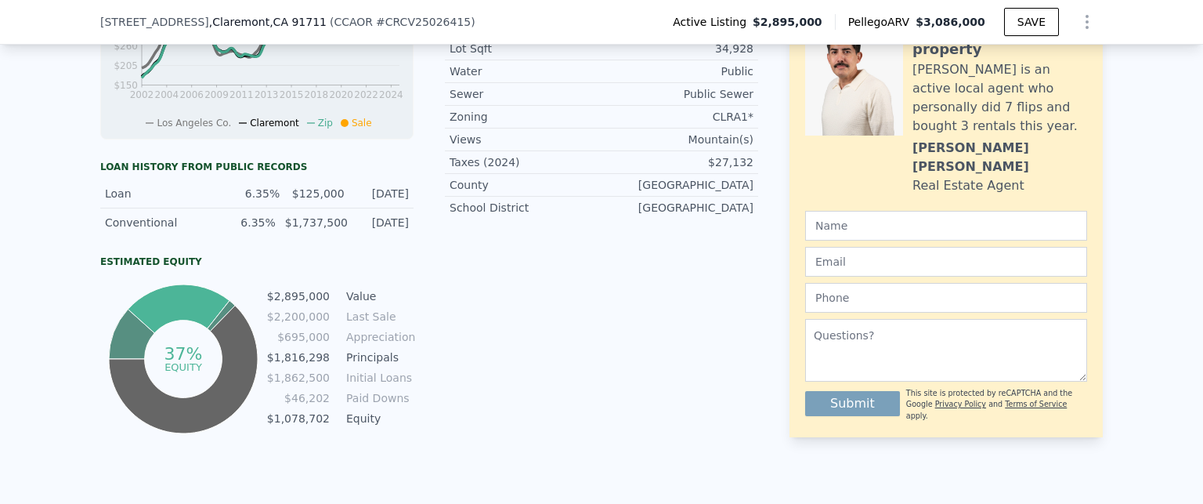
scroll to position [906, 0]
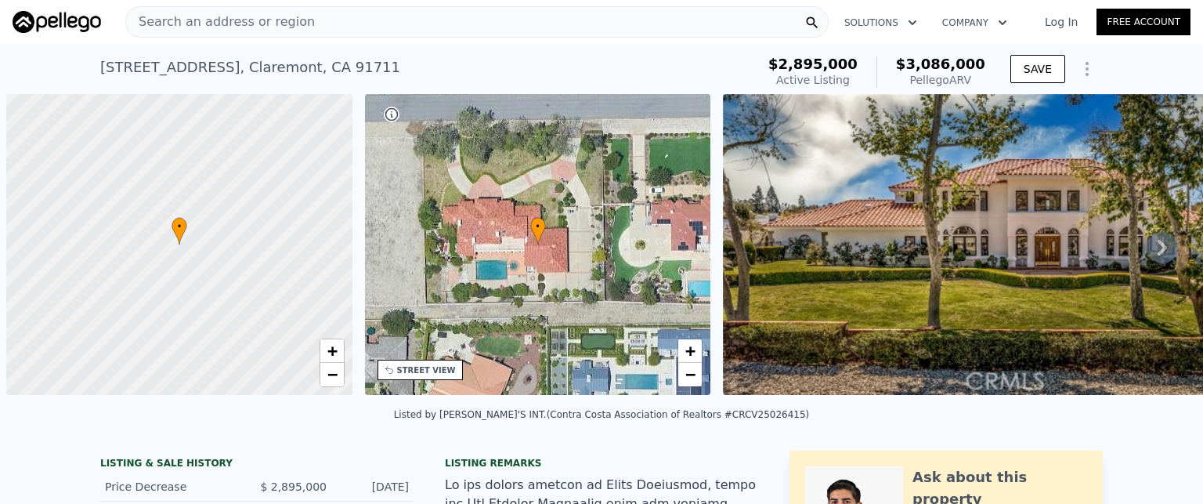
scroll to position [0, 6]
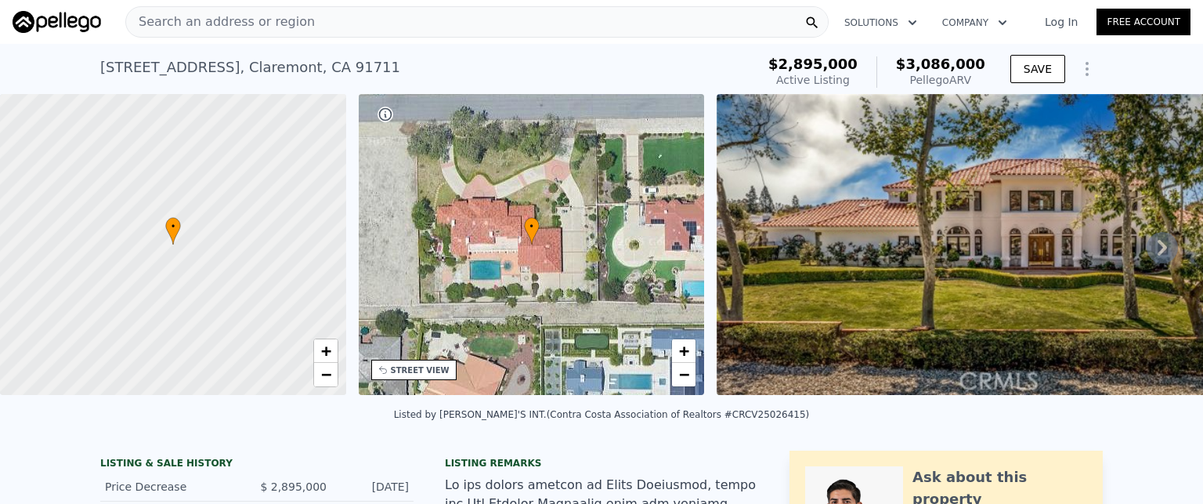
click at [1078, 71] on icon "Show Options" at bounding box center [1087, 69] width 19 height 19
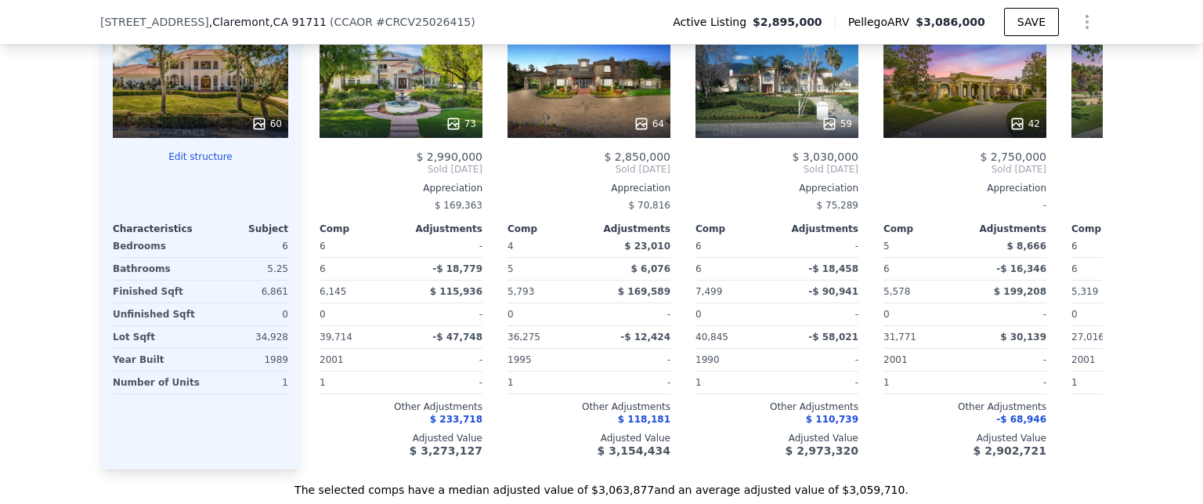
scroll to position [1746, 0]
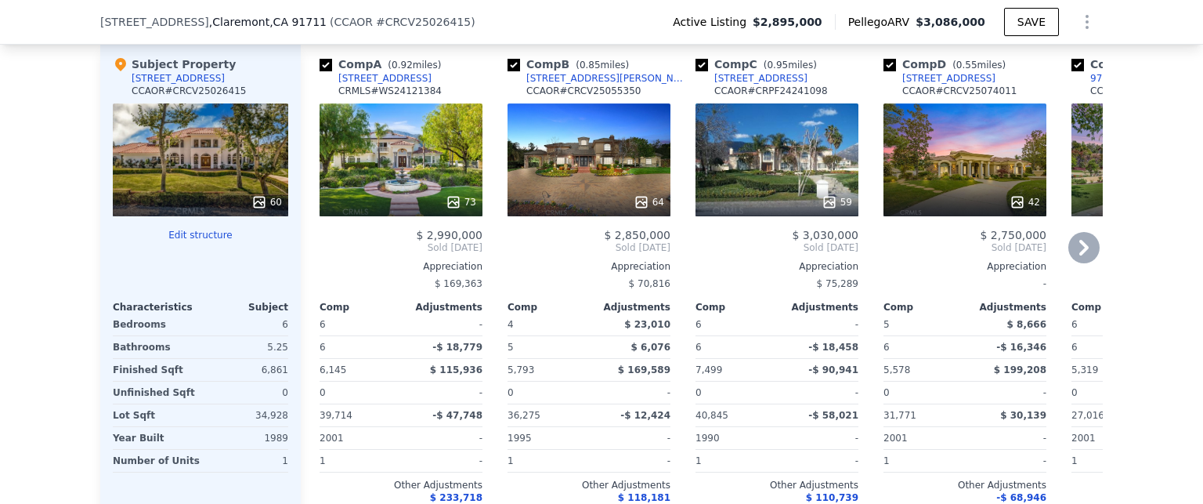
click at [1077, 258] on icon at bounding box center [1084, 247] width 31 height 31
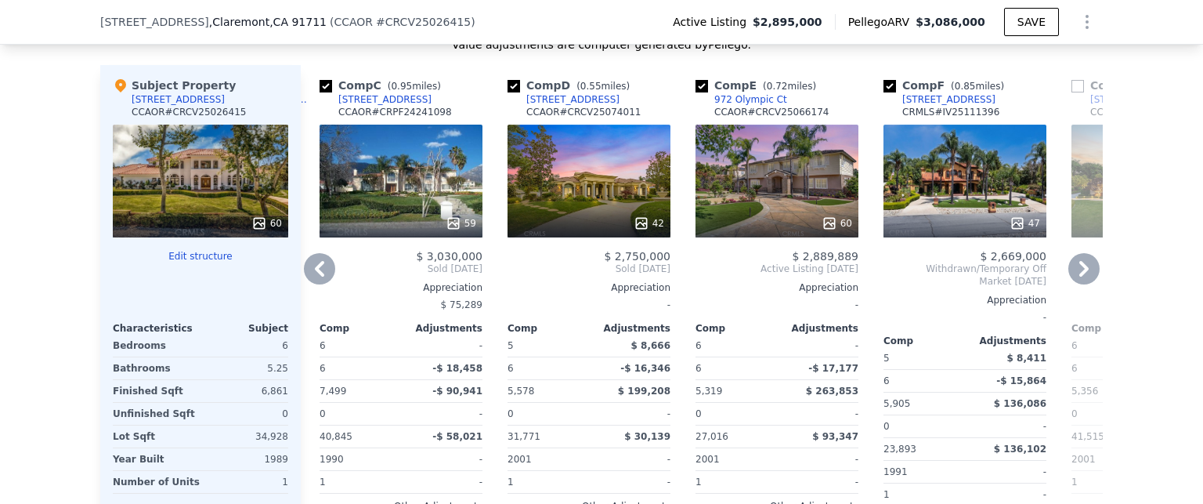
scroll to position [1668, 0]
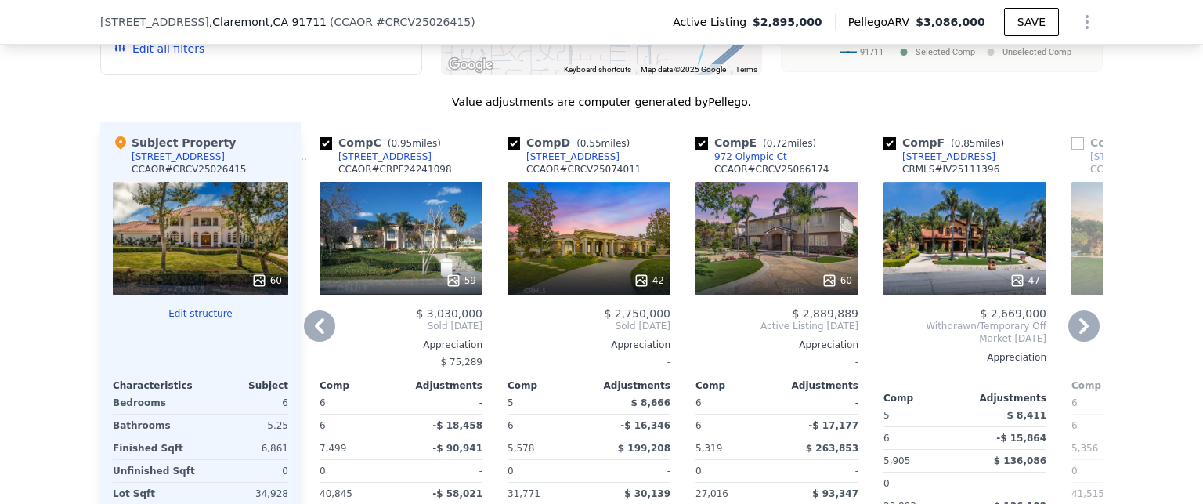
click at [1083, 334] on icon at bounding box center [1084, 325] width 31 height 31
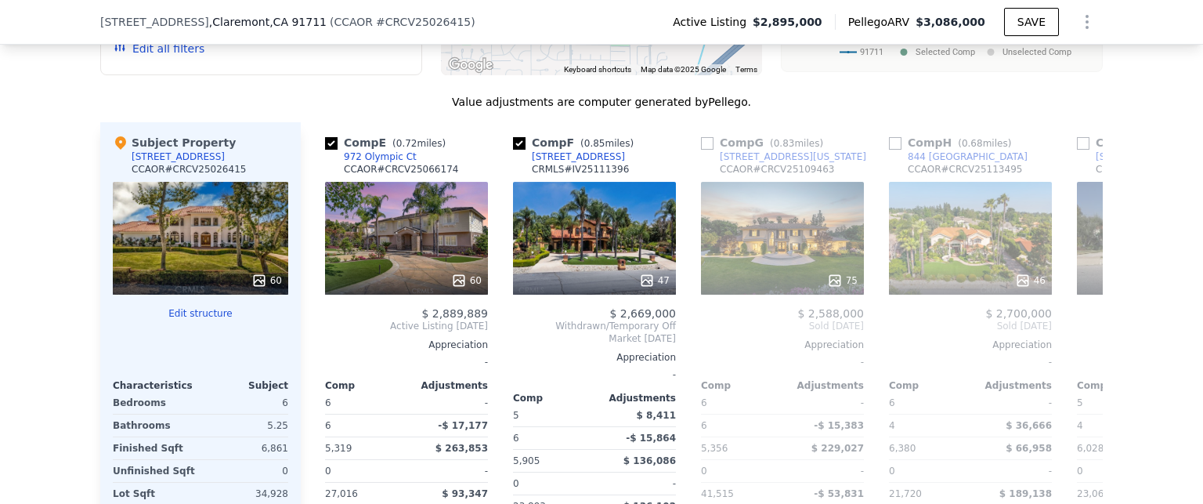
scroll to position [0, 752]
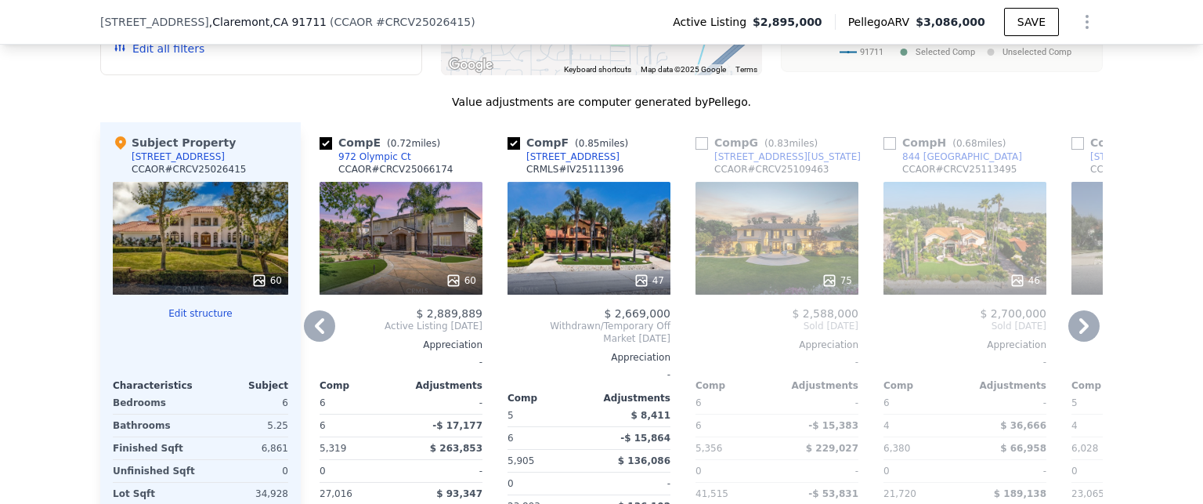
click at [1077, 335] on icon at bounding box center [1084, 325] width 31 height 31
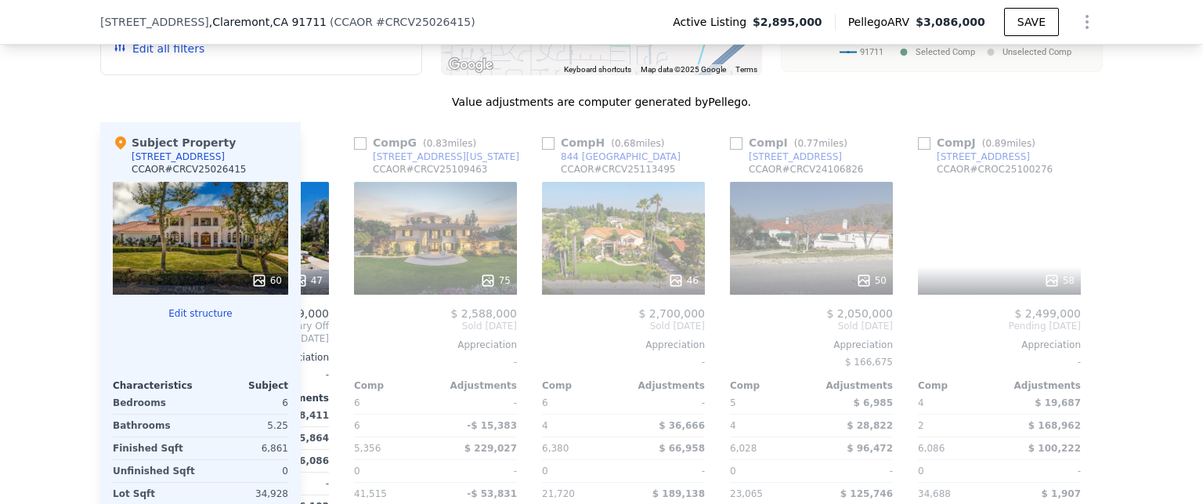
scroll to position [0, 1128]
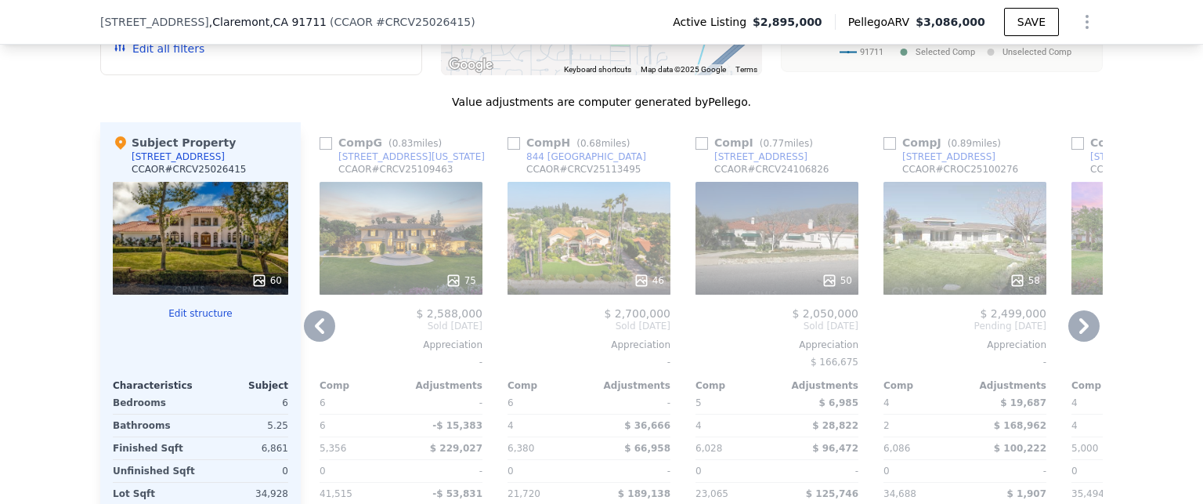
click at [1077, 335] on icon at bounding box center [1084, 325] width 31 height 31
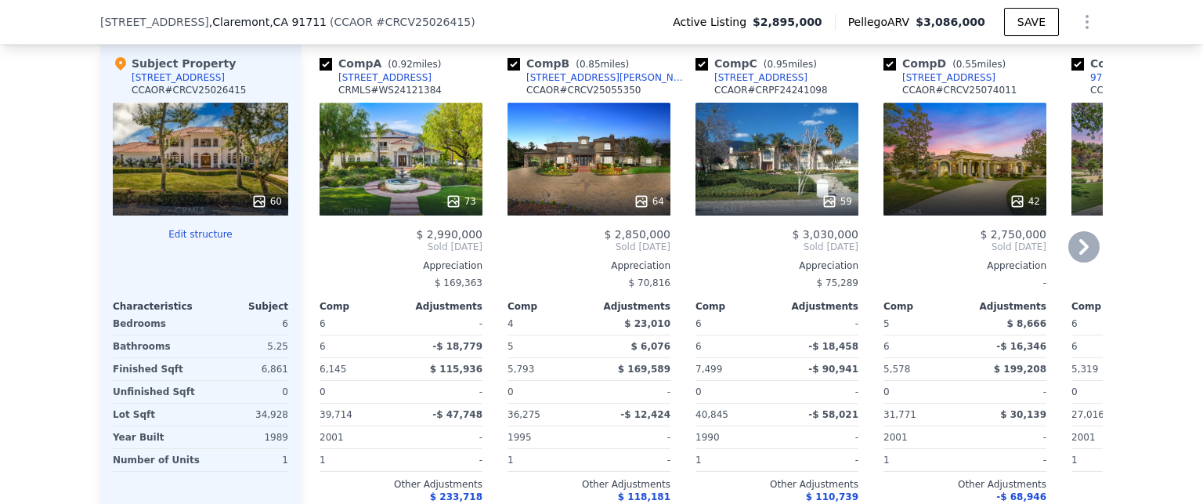
scroll to position [1711, 0]
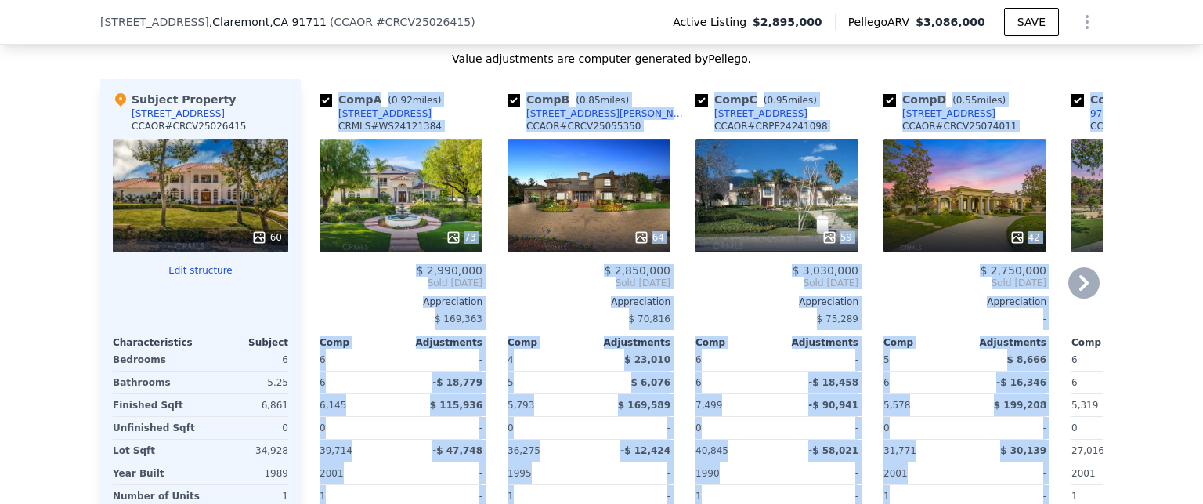
drag, startPoint x: 307, startPoint y: 92, endPoint x: 1055, endPoint y: 350, distance: 790.7
click at [1055, 350] on div "Comp A ( 0.92 miles) [STREET_ADDRESS] CRMLS # WS24121384 73 $ 2,990,000 Sold [D…" at bounding box center [702, 337] width 802 height 516
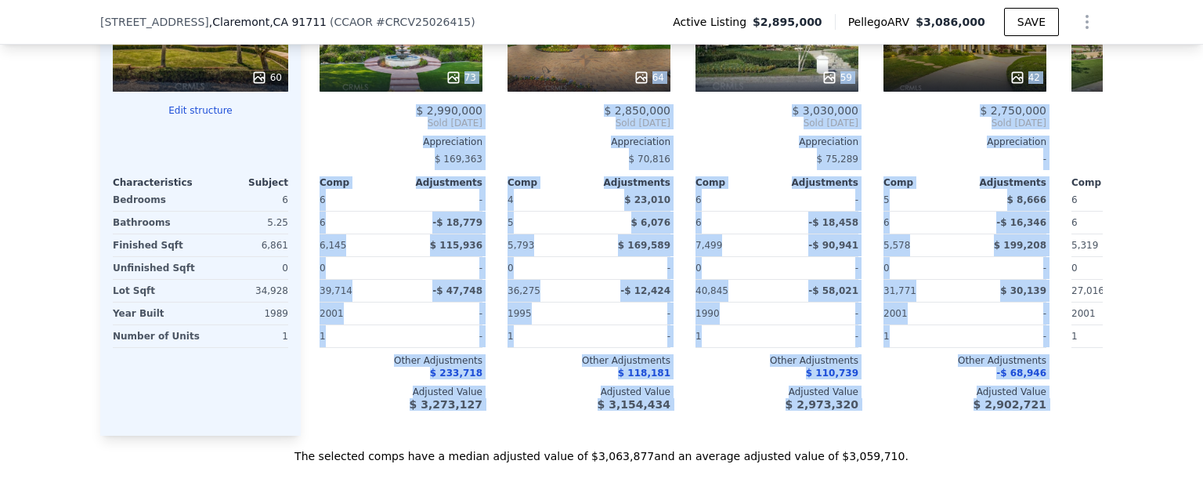
scroll to position [1899, 0]
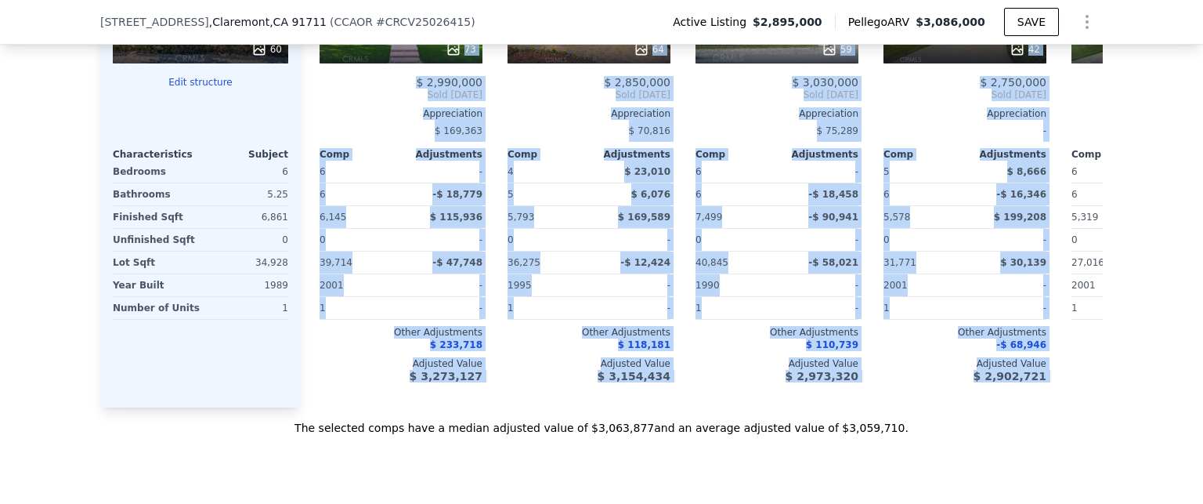
copy div "Lore I ( 1.63 dolor) 0289 S Ametcon Adipi El SEDDO # EI41163968 58 $ 9,963,867 …"
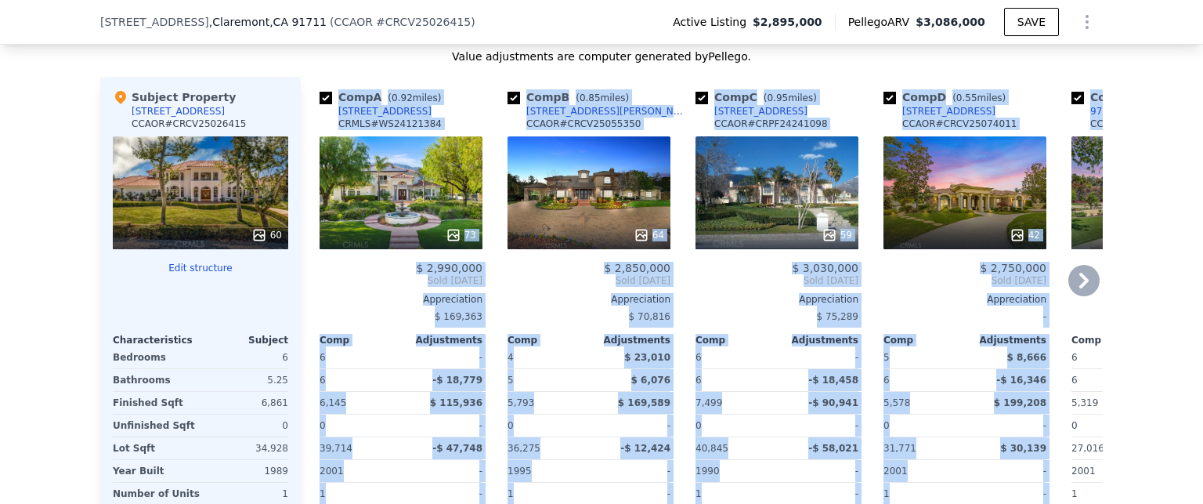
scroll to position [1664, 0]
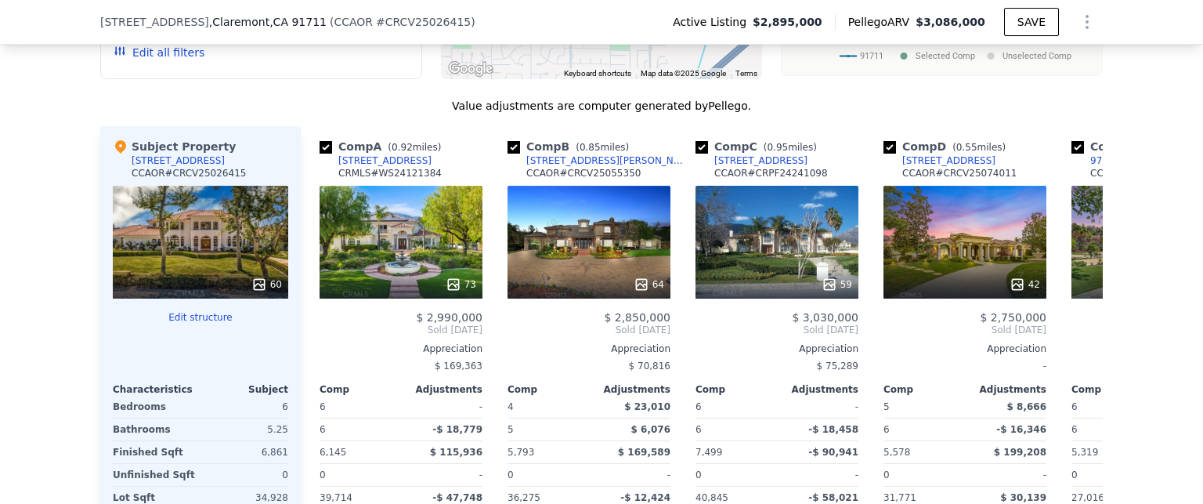
click at [387, 100] on div "We found 12 sales that match your search Listings provided by Contra Costa Asso…" at bounding box center [601, 224] width 1003 height 892
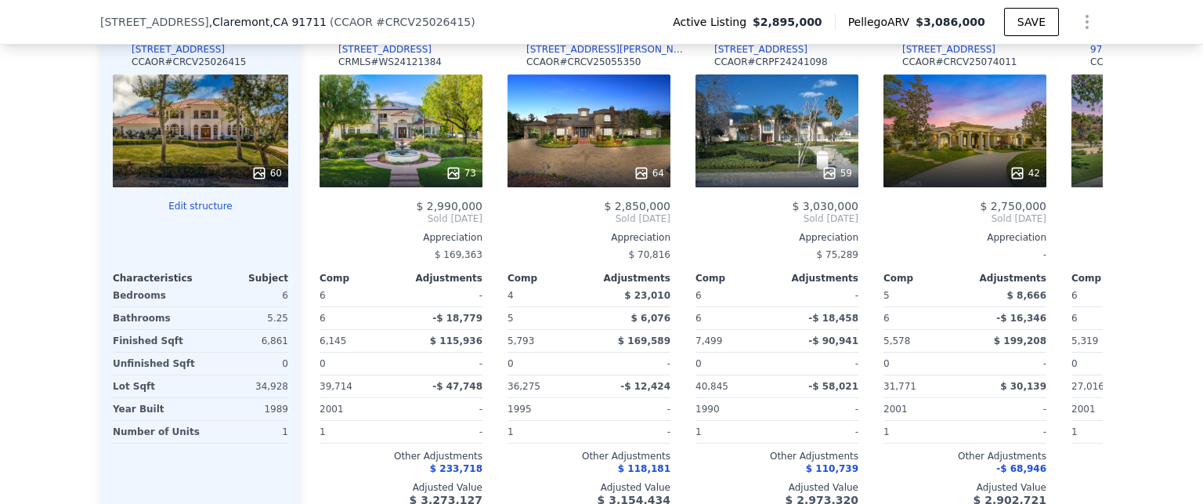
scroll to position [1782, 0]
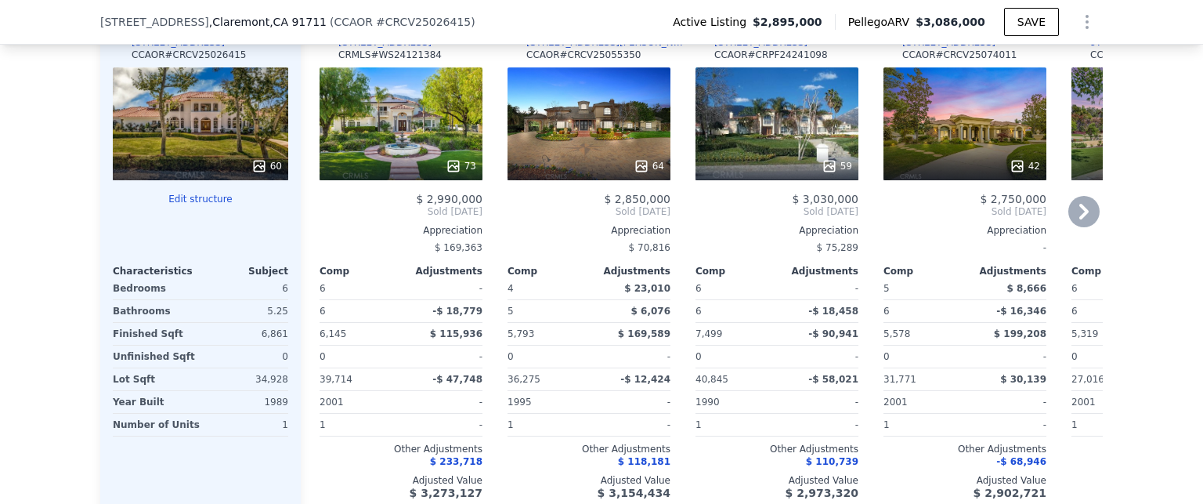
click at [1080, 219] on icon at bounding box center [1084, 212] width 9 height 16
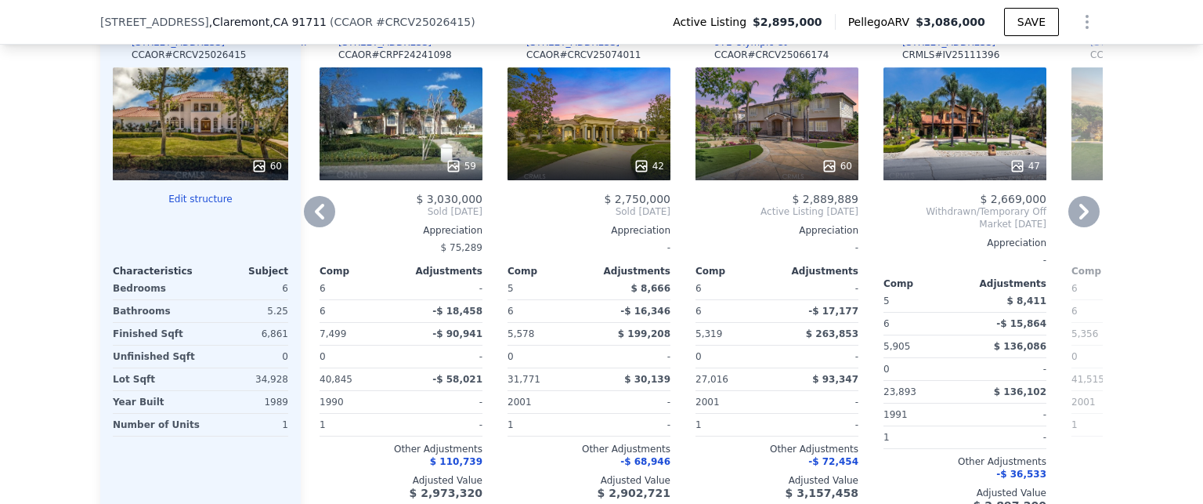
click at [1080, 219] on icon at bounding box center [1084, 212] width 9 height 16
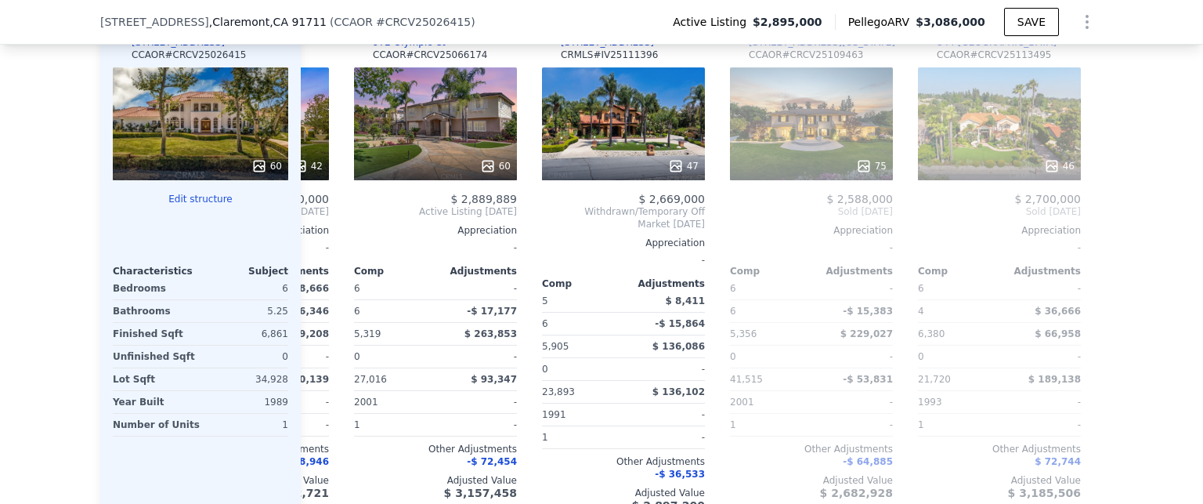
scroll to position [0, 752]
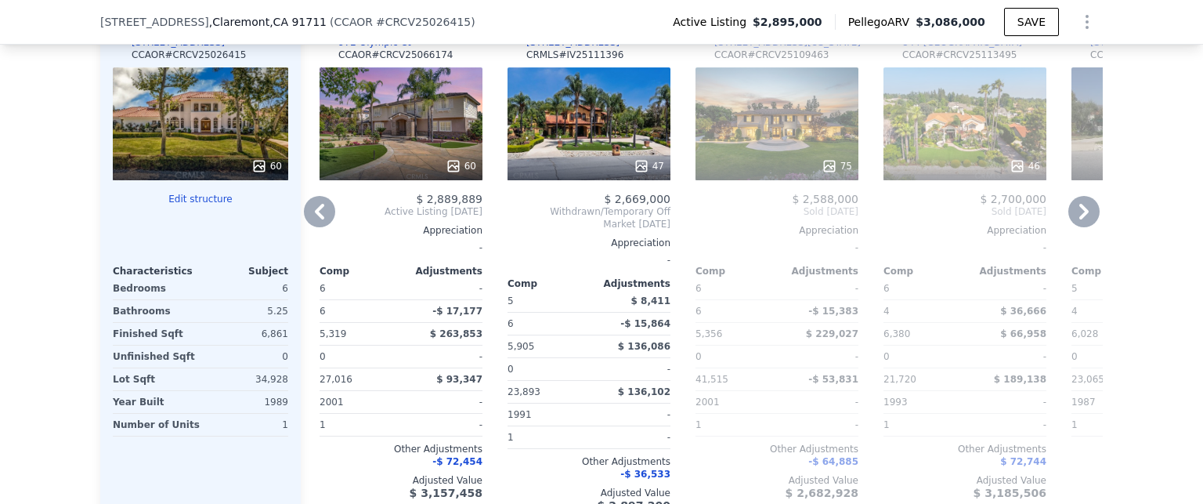
click at [816, 55] on div "Comp G ( 0.83 miles) [STREET_ADDRESS][US_STATE] CCAOR # CRCV25109463" at bounding box center [777, 43] width 163 height 47
click at [790, 121] on div "75" at bounding box center [777, 123] width 163 height 113
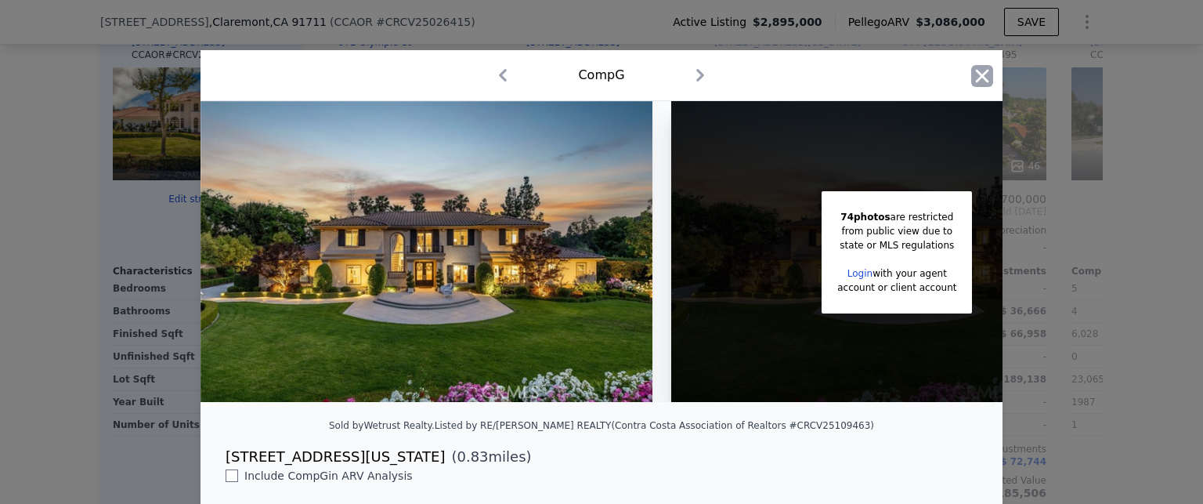
click at [979, 78] on icon "button" at bounding box center [982, 75] width 13 height 13
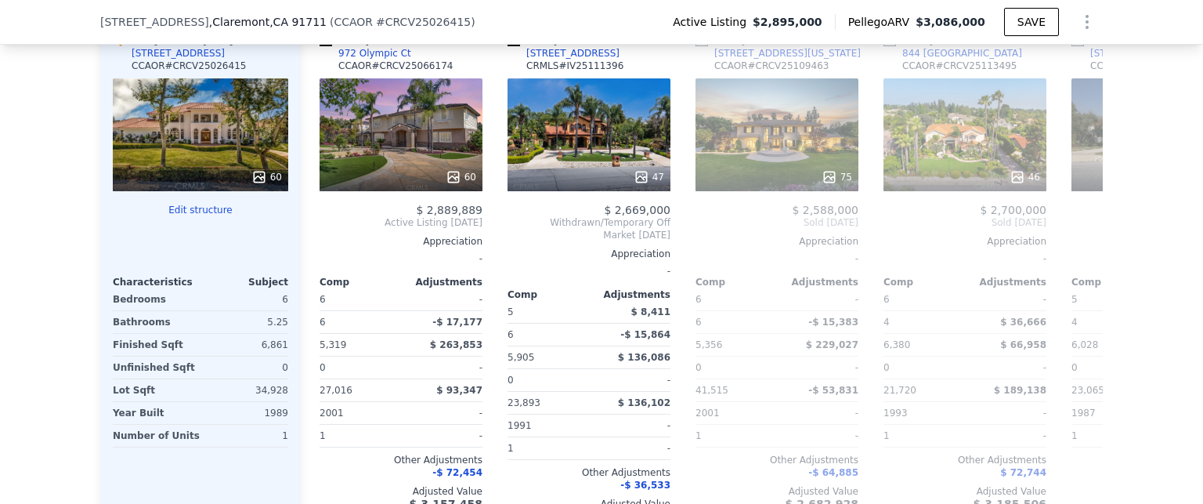
scroll to position [1782, 0]
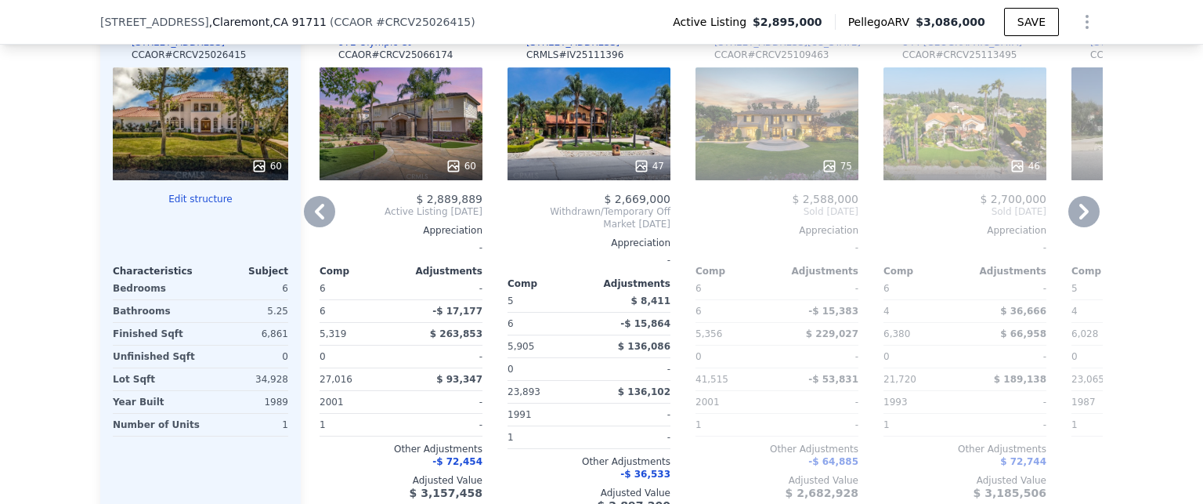
click at [708, 121] on div "75" at bounding box center [777, 123] width 163 height 113
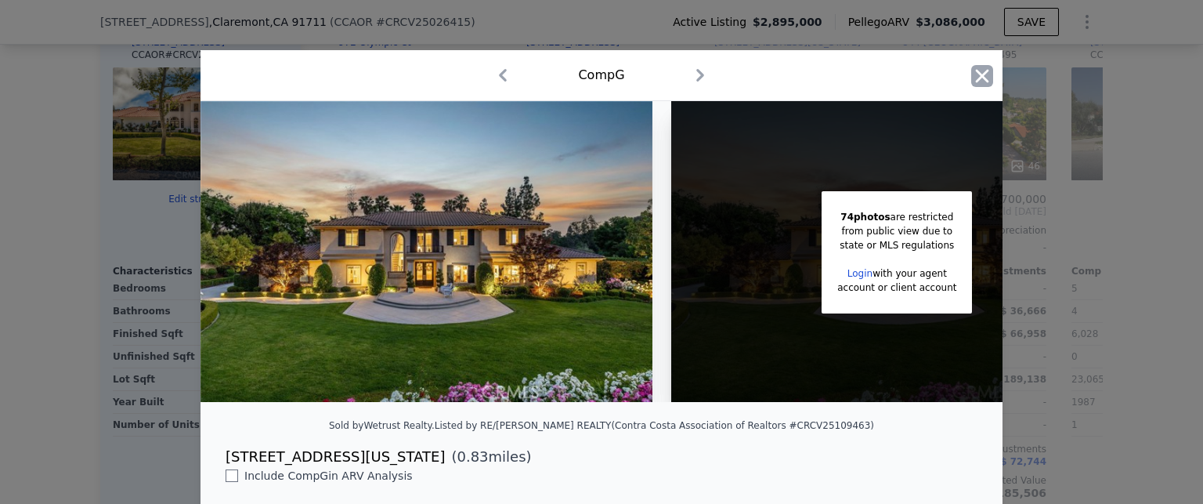
click at [984, 79] on icon "button" at bounding box center [983, 76] width 22 height 22
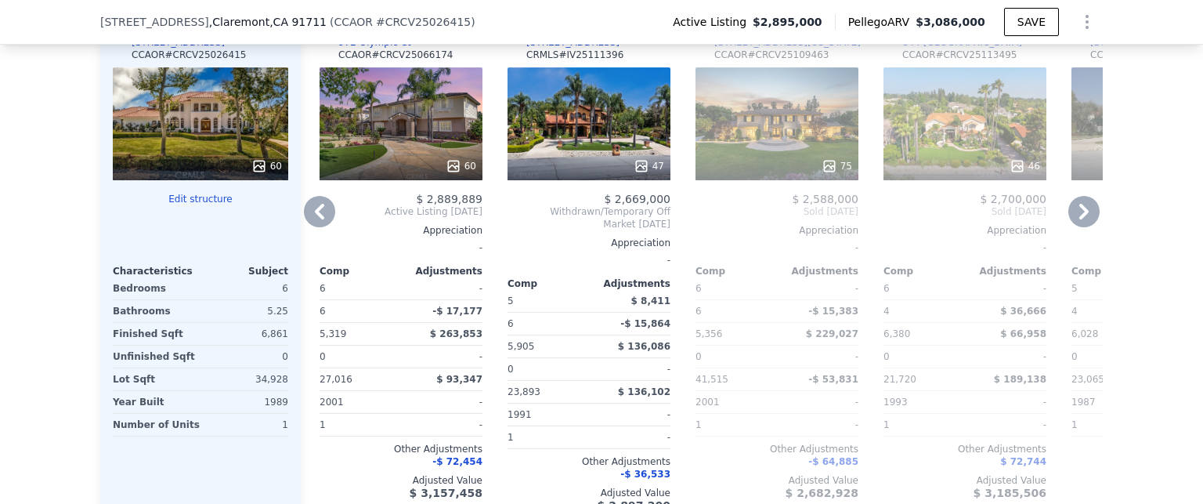
click at [1071, 212] on icon at bounding box center [1084, 211] width 31 height 31
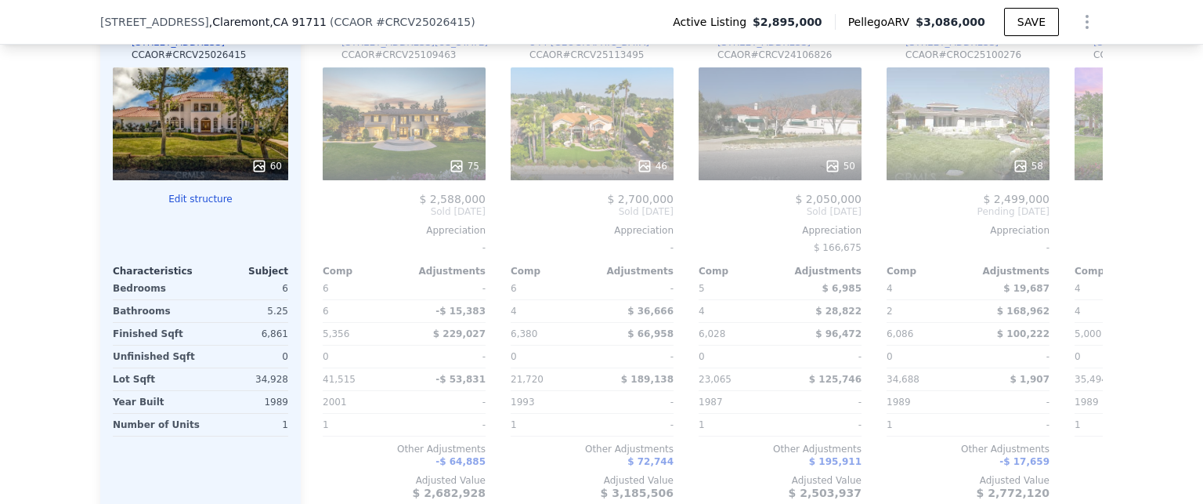
scroll to position [0, 1128]
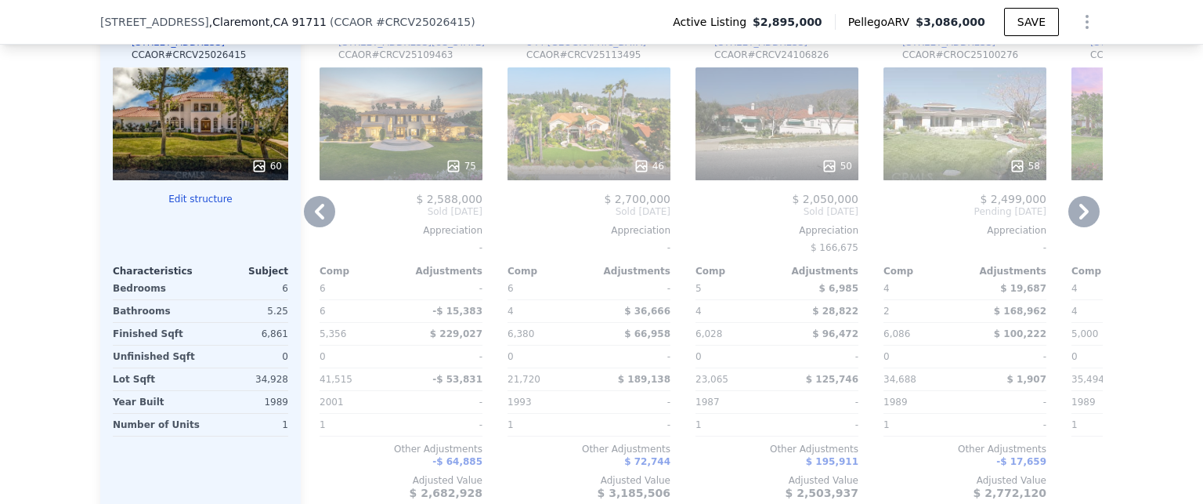
click at [309, 222] on icon at bounding box center [319, 211] width 31 height 31
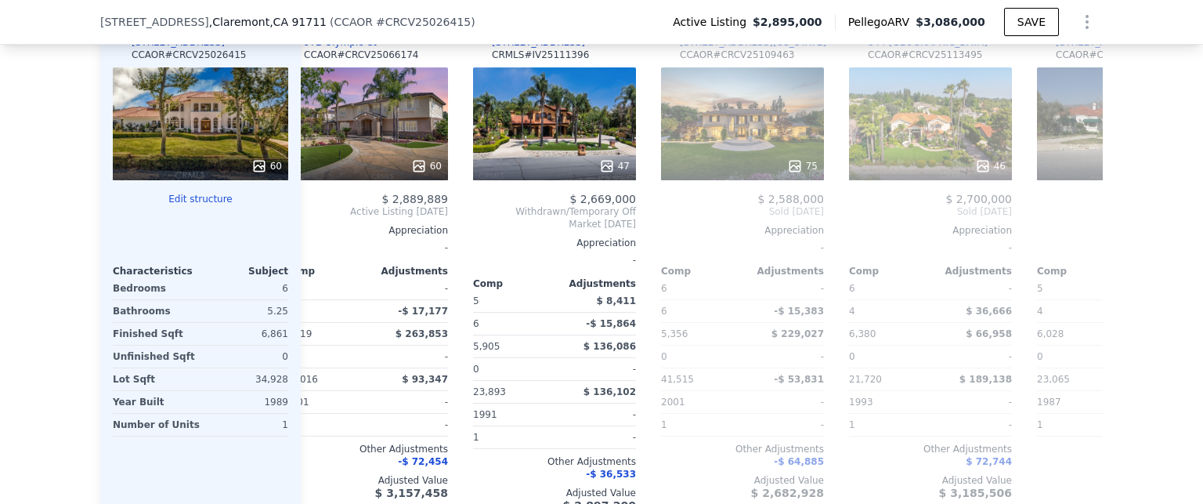
scroll to position [0, 752]
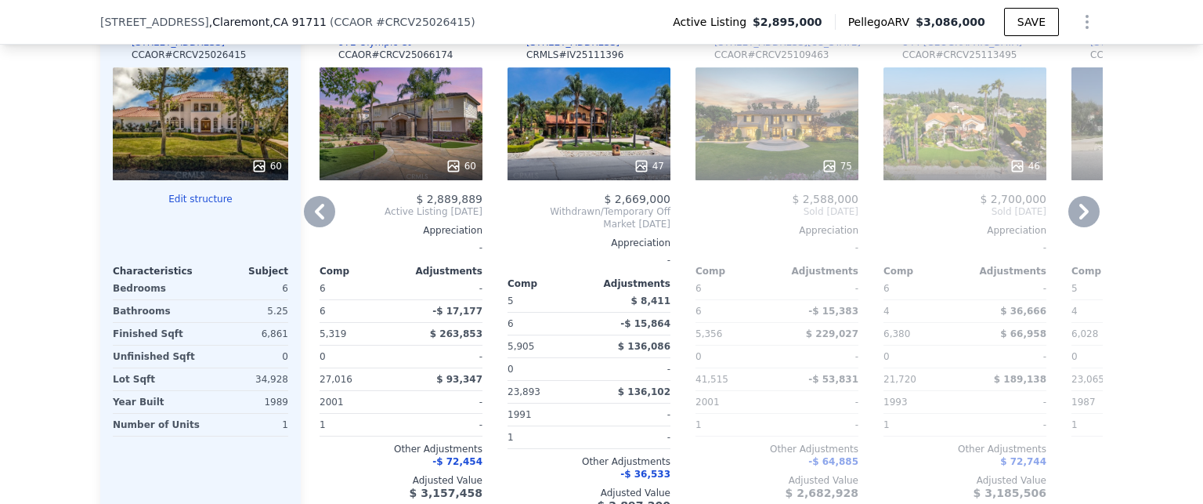
click at [315, 217] on icon at bounding box center [319, 212] width 9 height 16
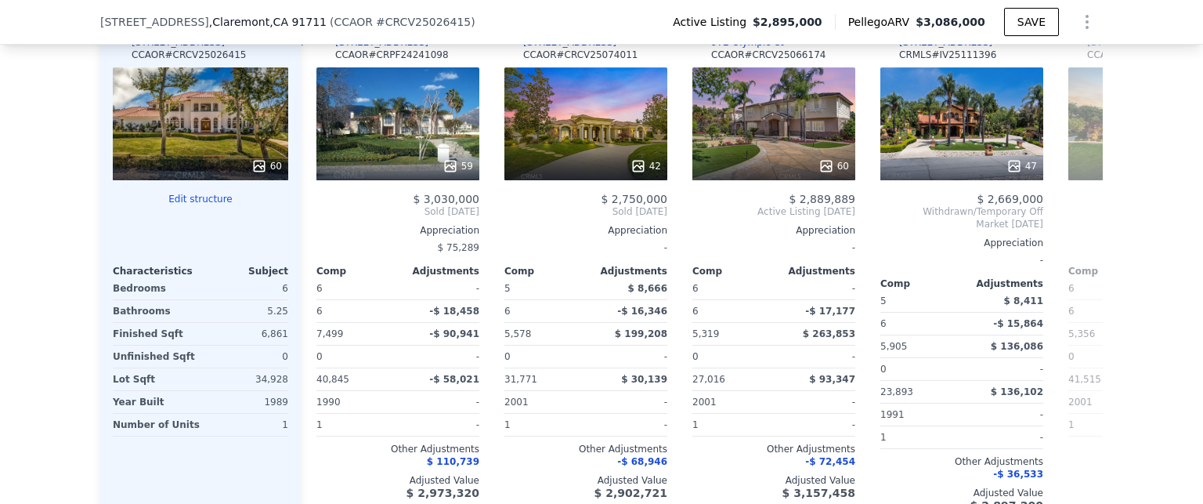
scroll to position [0, 376]
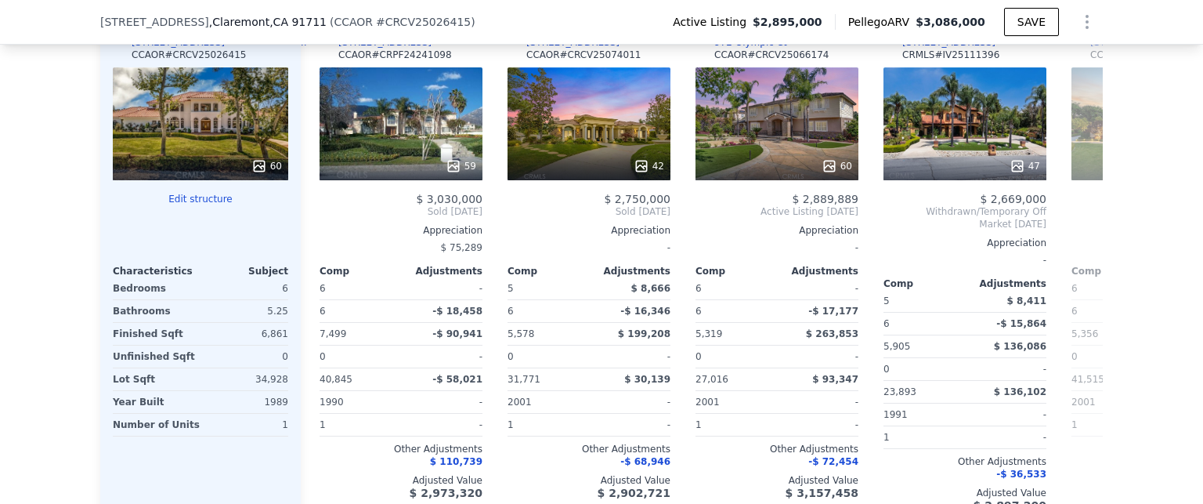
click at [313, 217] on div "Comp C ( 0.95 miles) [STREET_ADDRESS] CCAOR # CRPF24241098 59 $ 3,030,000 Sold …" at bounding box center [401, 266] width 176 height 516
click at [315, 217] on icon at bounding box center [319, 212] width 9 height 16
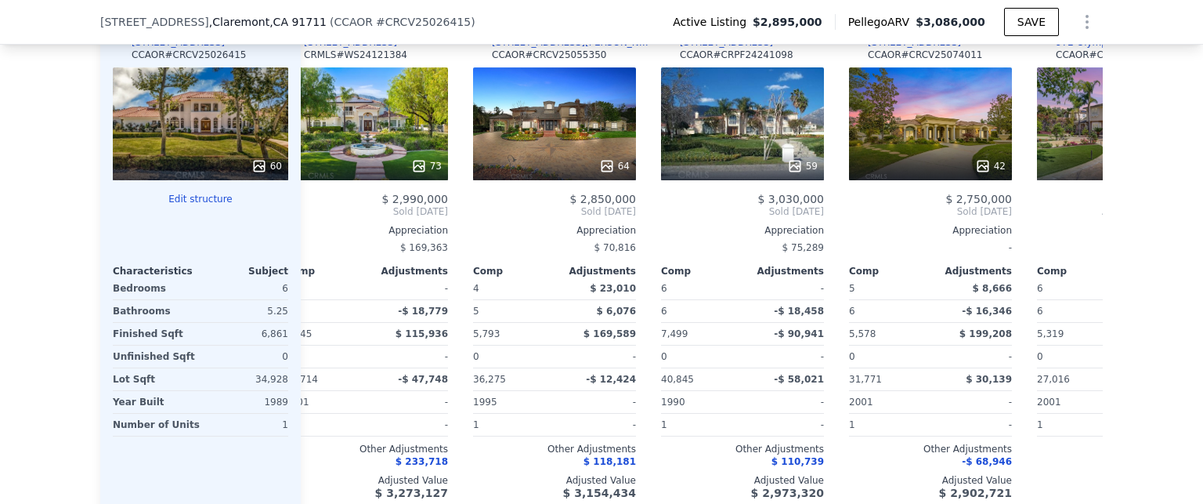
scroll to position [0, 0]
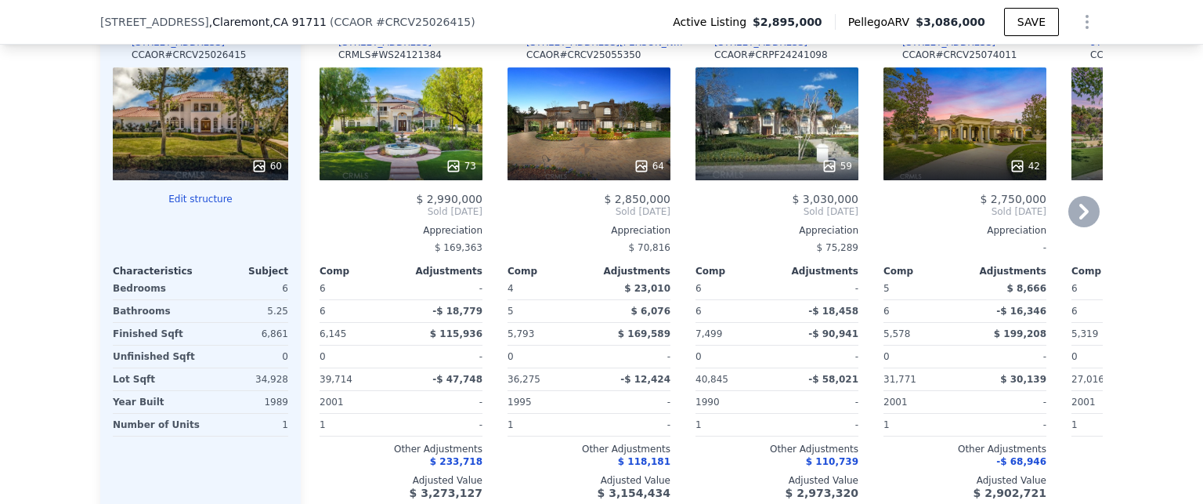
click at [313, 217] on div "Comp A ( 0.92 miles) [STREET_ADDRESS] # WS24121384 73 $ 2,990,000 Sold [DATE] A…" at bounding box center [401, 266] width 176 height 516
click at [1077, 219] on icon at bounding box center [1084, 211] width 31 height 31
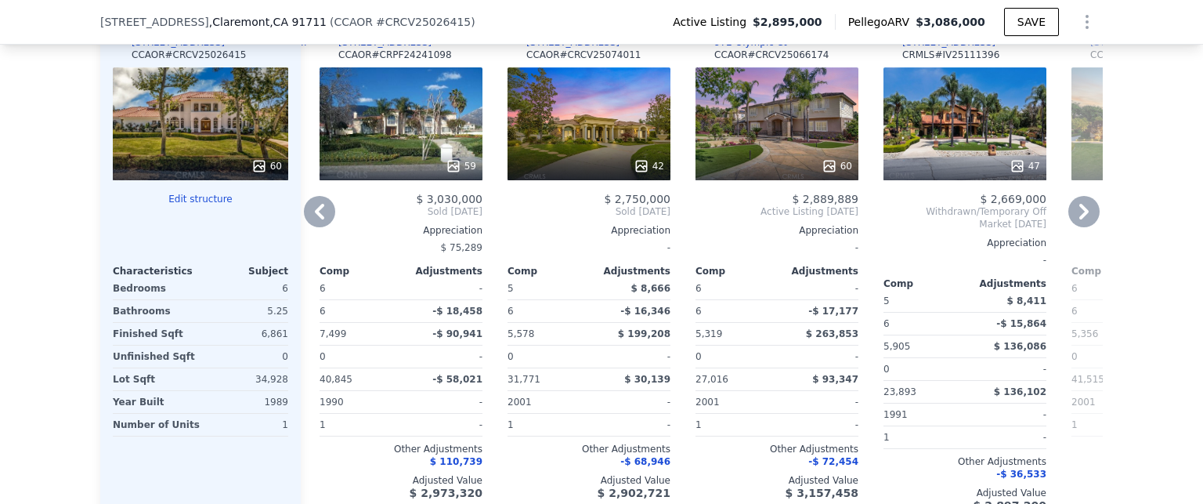
click at [1077, 219] on icon at bounding box center [1084, 211] width 31 height 31
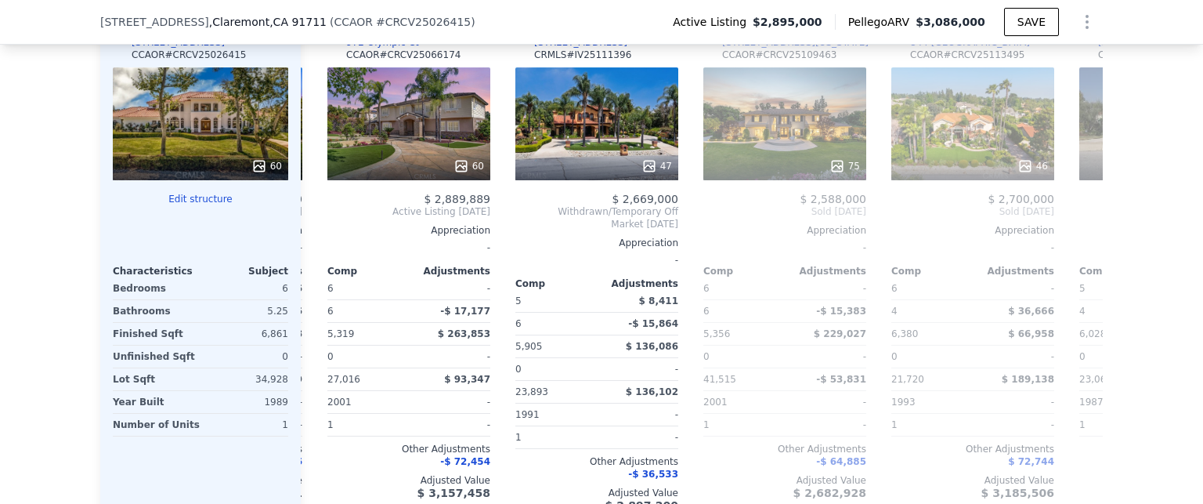
scroll to position [0, 752]
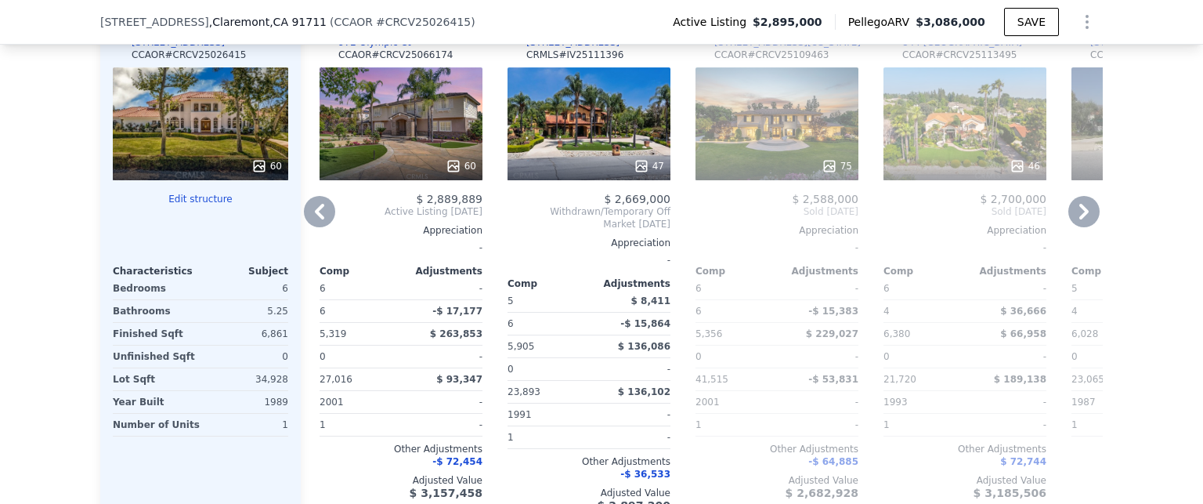
click at [310, 213] on icon at bounding box center [319, 211] width 31 height 31
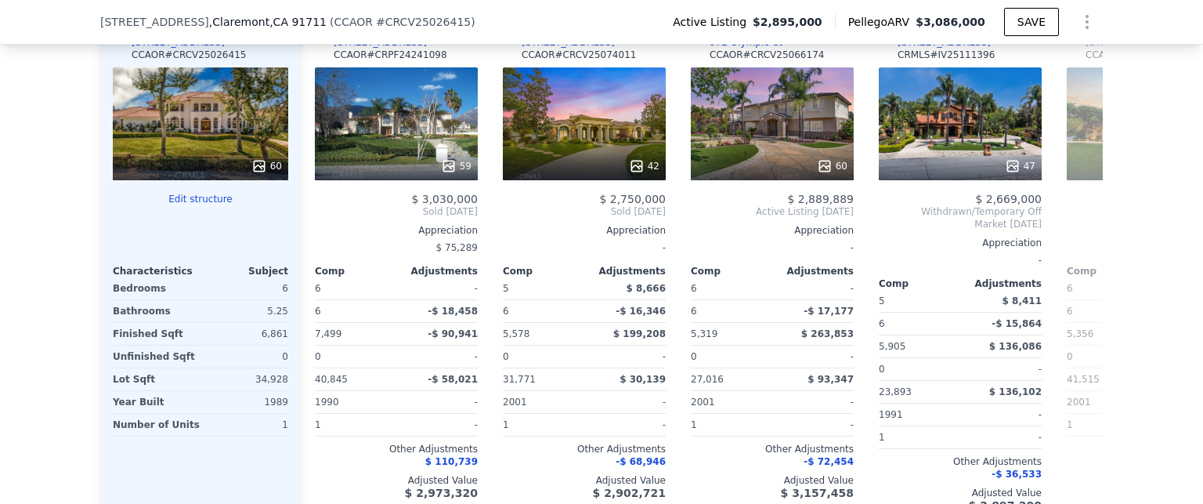
scroll to position [0, 376]
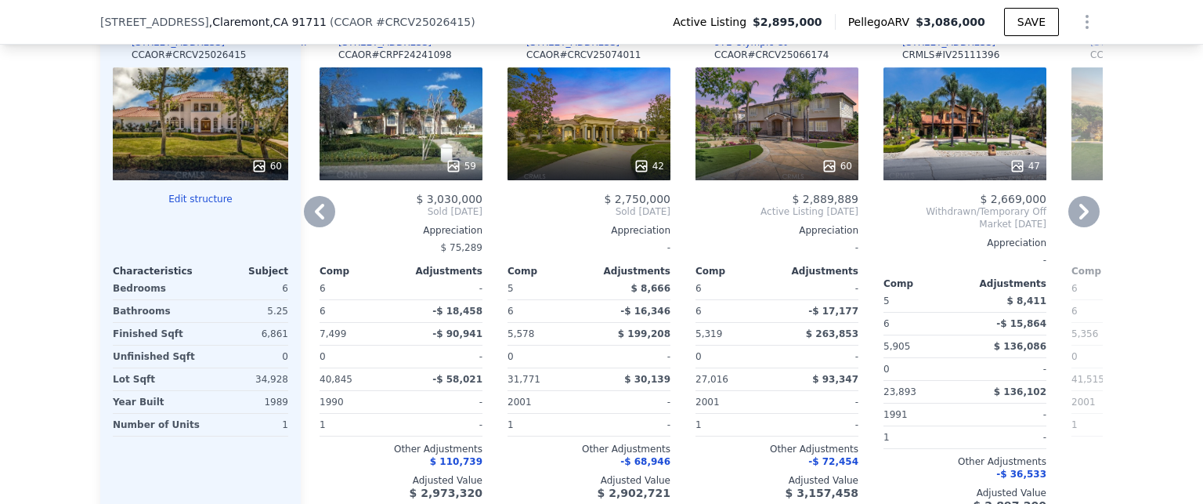
click at [1071, 223] on icon at bounding box center [1084, 211] width 31 height 31
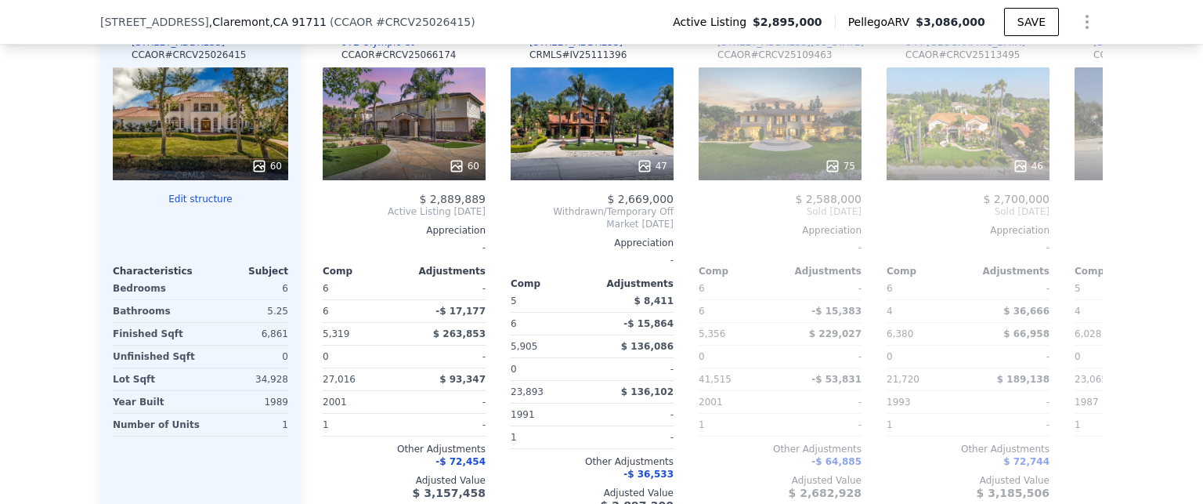
scroll to position [0, 752]
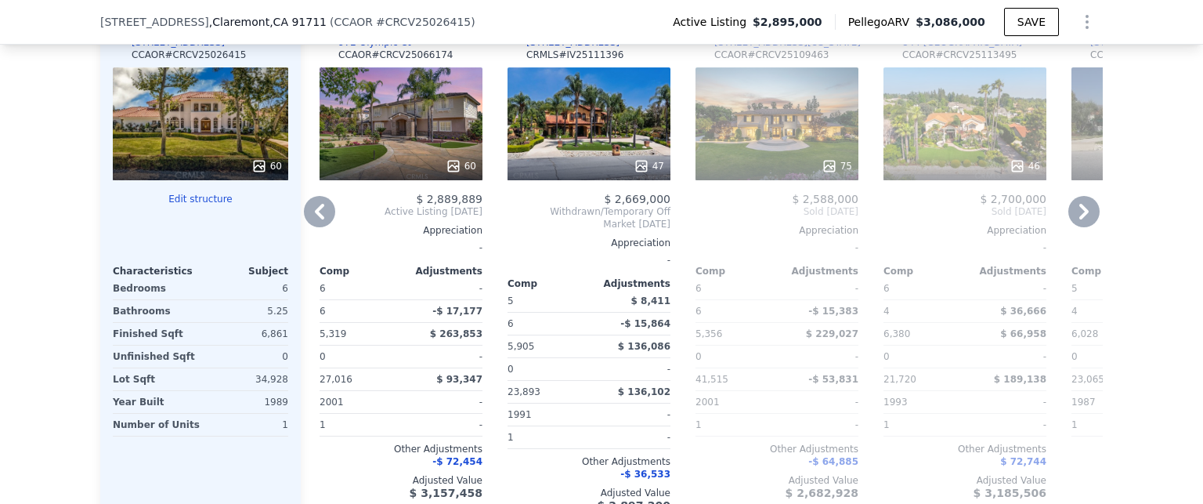
click at [310, 227] on icon at bounding box center [319, 211] width 31 height 31
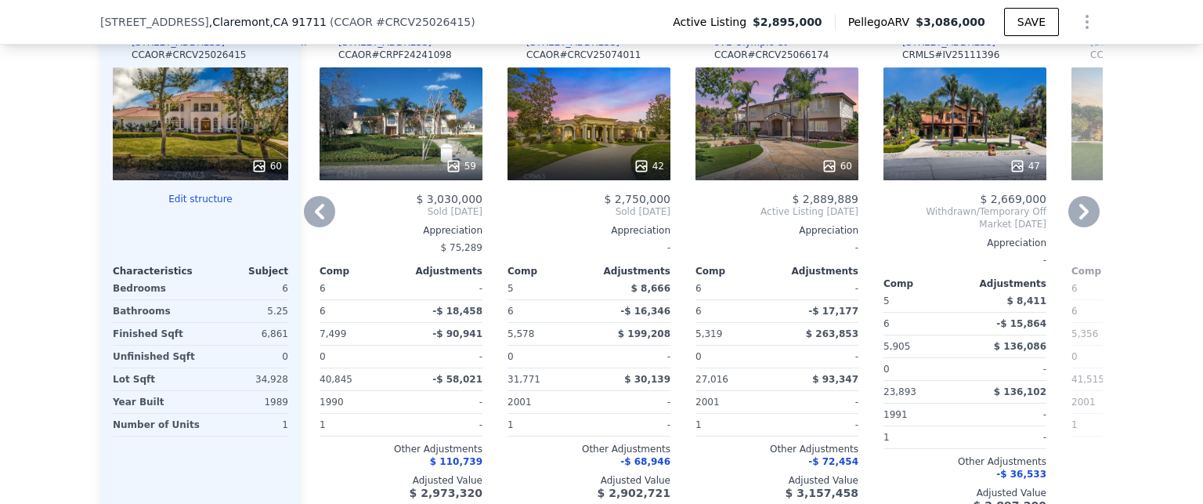
click at [310, 227] on icon at bounding box center [319, 211] width 31 height 31
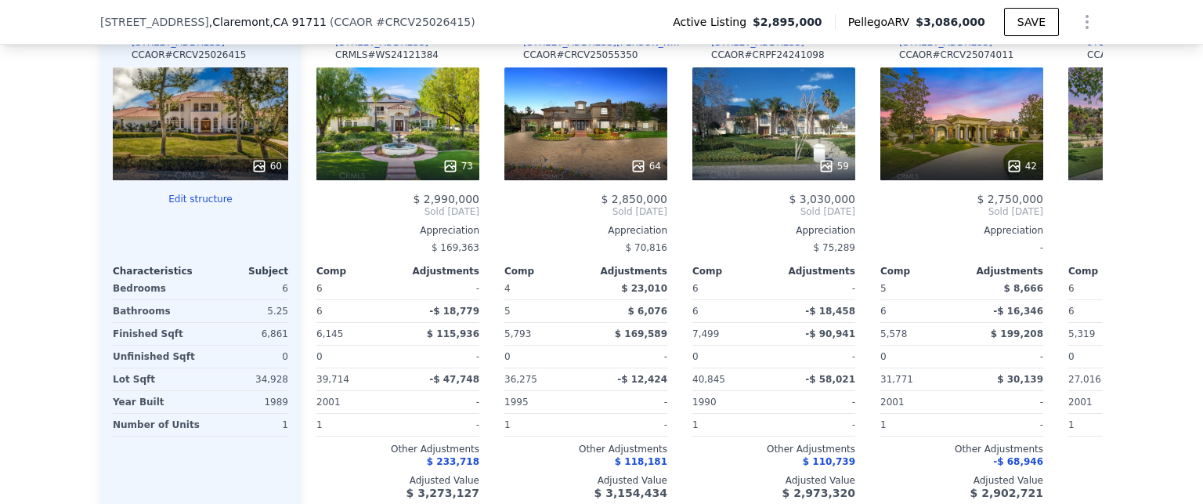
scroll to position [0, 0]
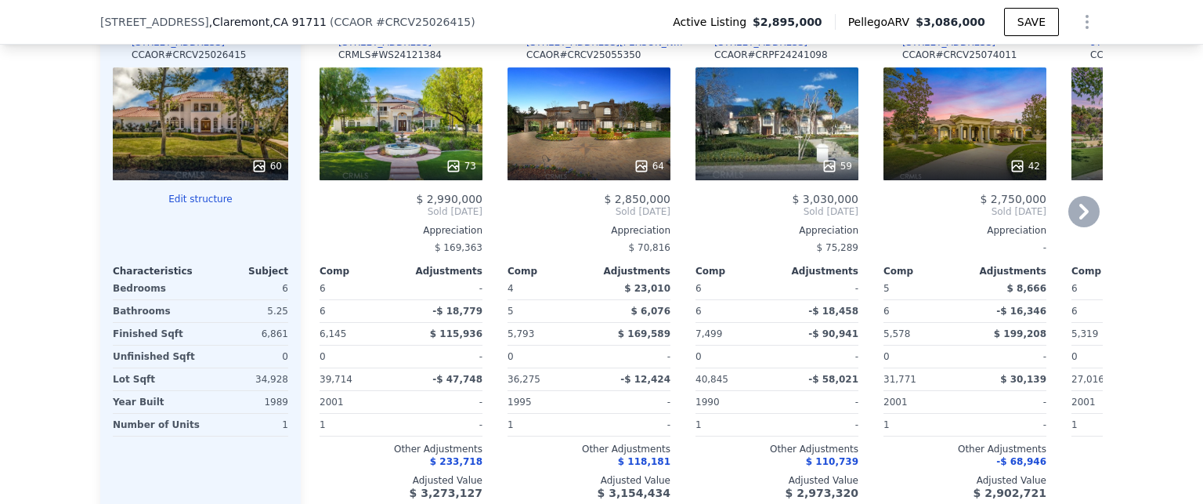
click at [313, 228] on div "Comp A ( 0.92 miles) [STREET_ADDRESS] # WS24121384 73 $ 2,990,000 Sold [DATE] A…" at bounding box center [401, 266] width 176 height 516
click at [1081, 213] on icon at bounding box center [1084, 211] width 31 height 31
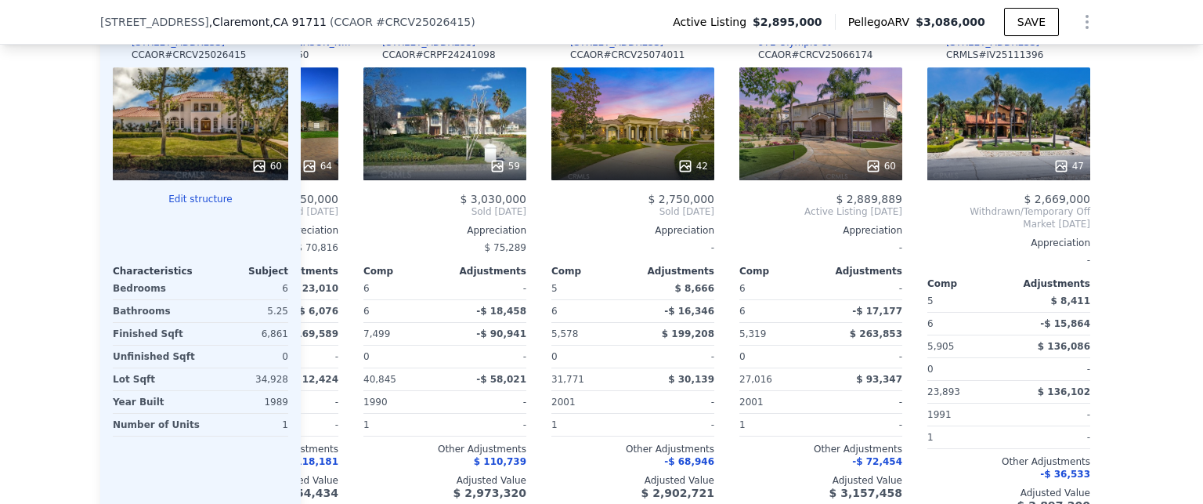
scroll to position [0, 376]
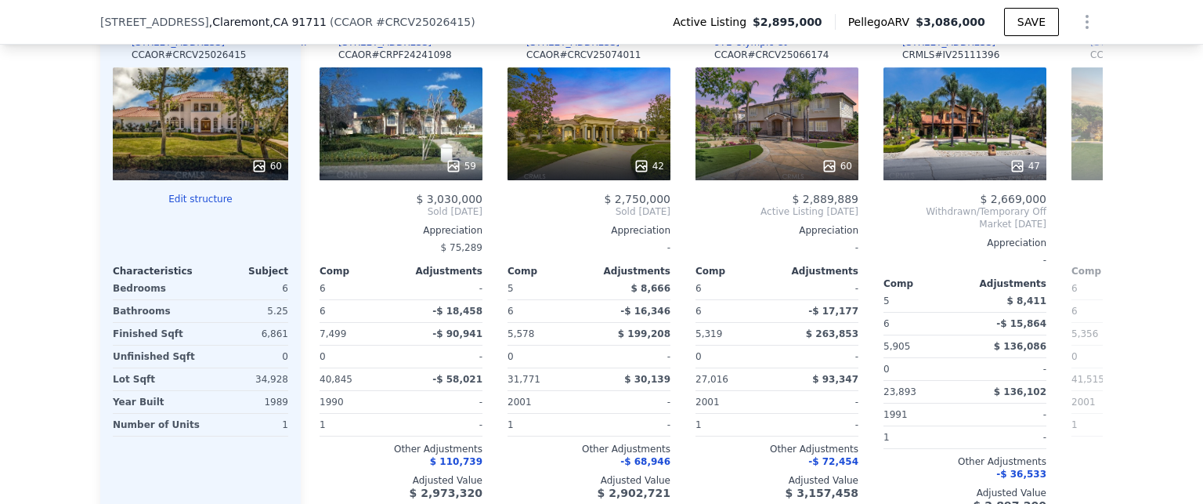
click at [1081, 213] on div "Comp A ( 0.92 miles) [STREET_ADDRESS] CRMLS # WS24121384 73 $ 2,990,000 Sold [D…" at bounding box center [702, 266] width 802 height 516
click at [1081, 219] on icon at bounding box center [1084, 212] width 9 height 16
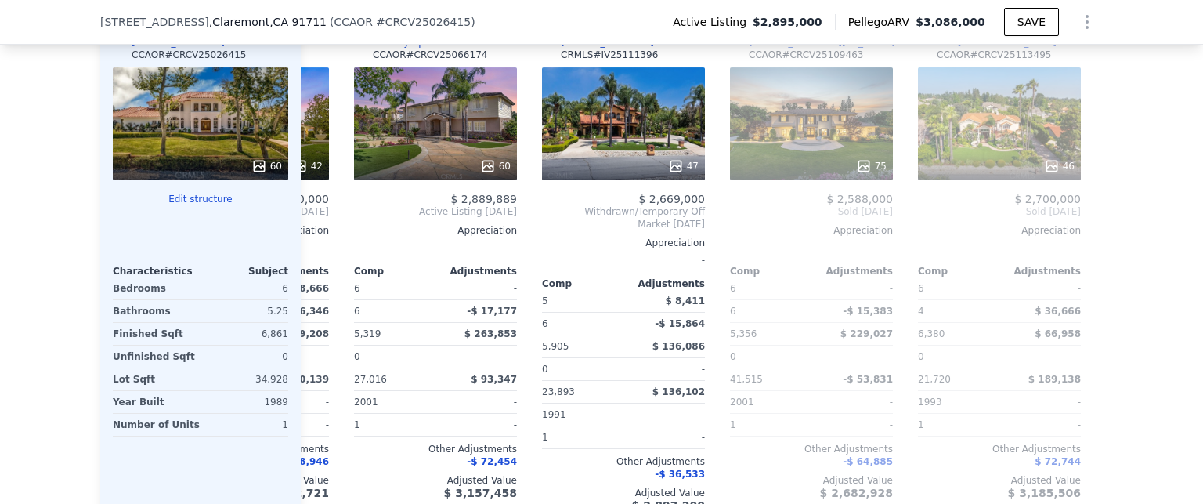
scroll to position [0, 752]
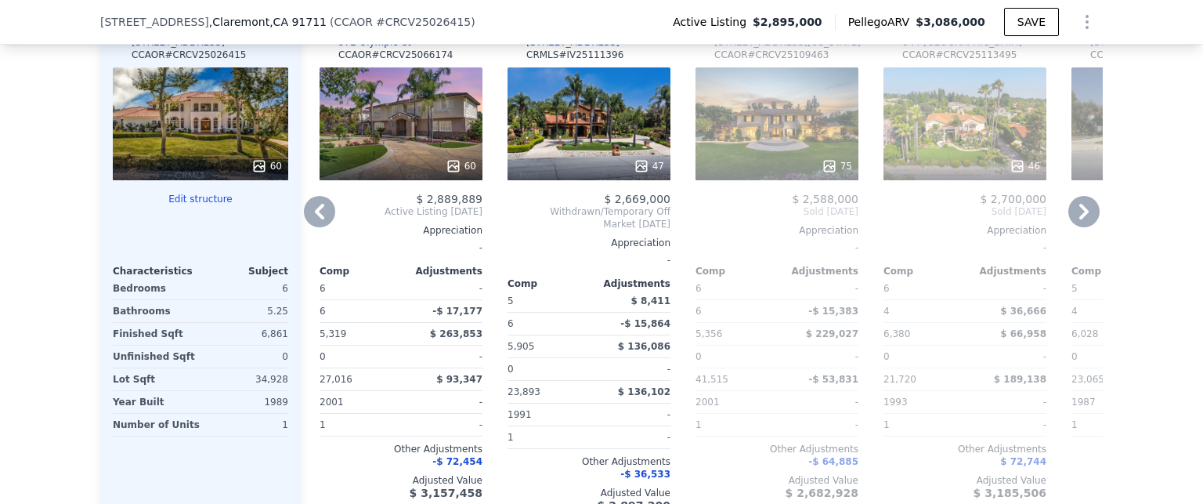
click at [313, 219] on icon at bounding box center [319, 211] width 31 height 31
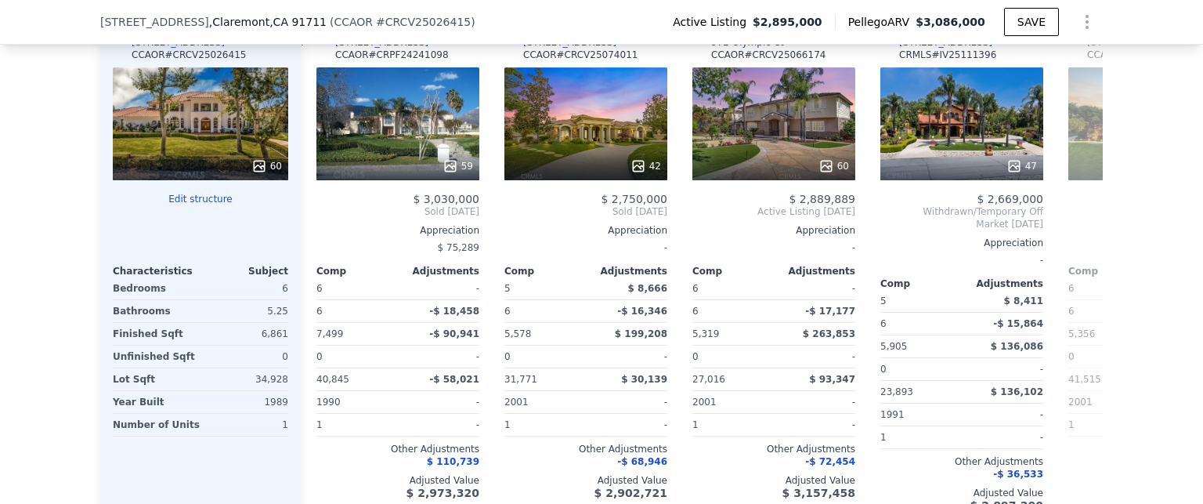
scroll to position [0, 376]
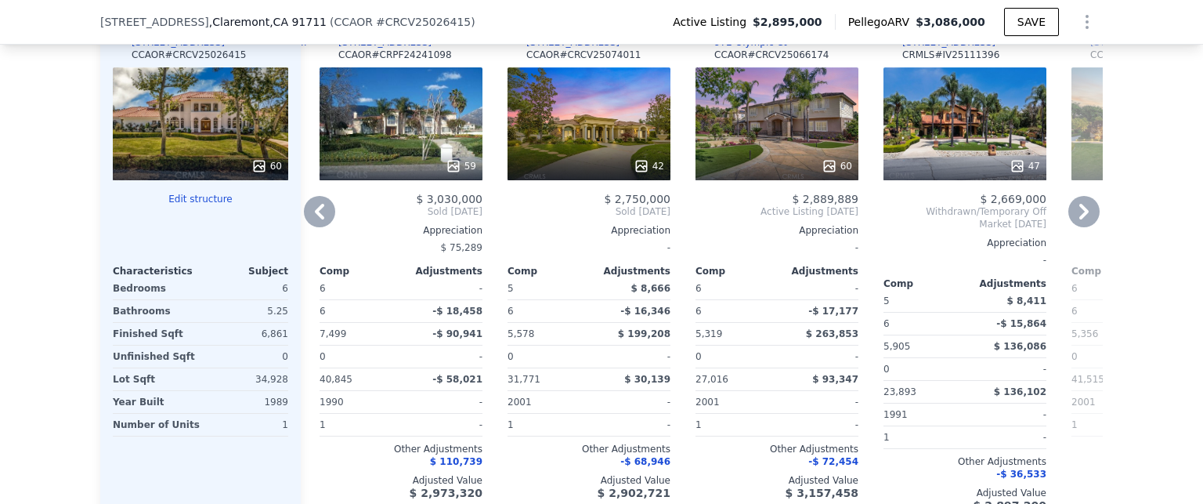
click at [1080, 219] on icon at bounding box center [1084, 212] width 9 height 16
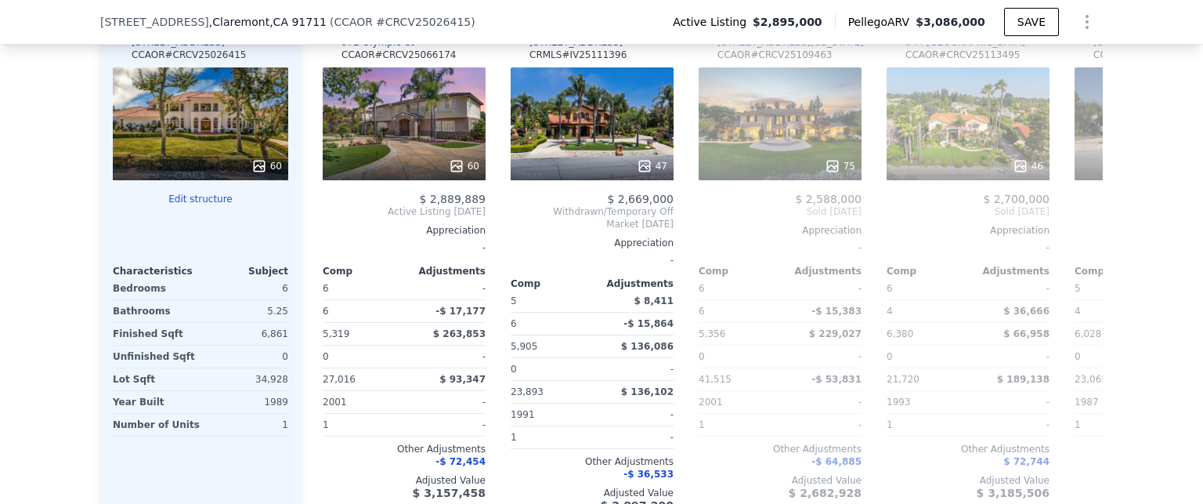
scroll to position [0, 752]
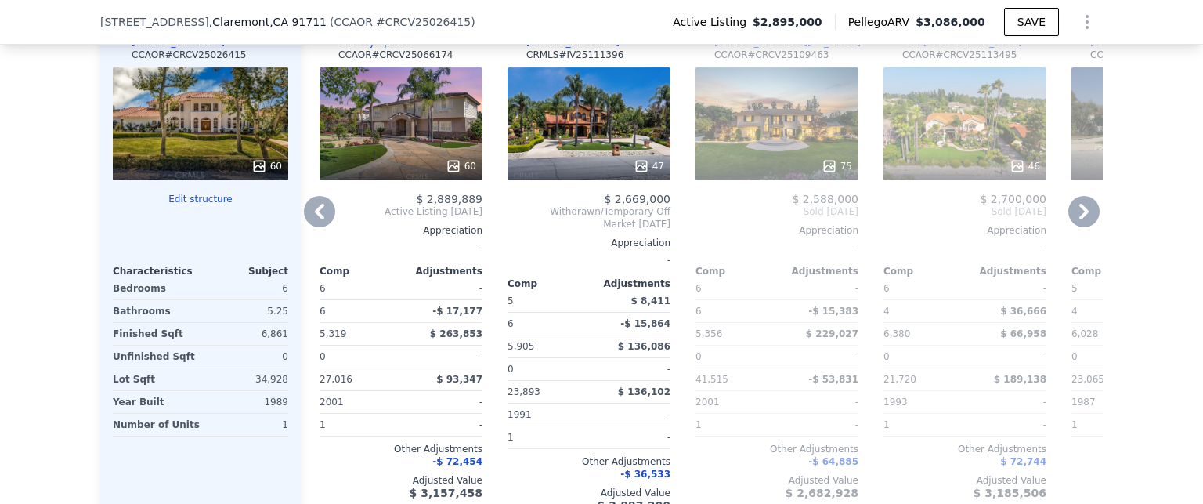
click at [317, 220] on icon at bounding box center [319, 211] width 31 height 31
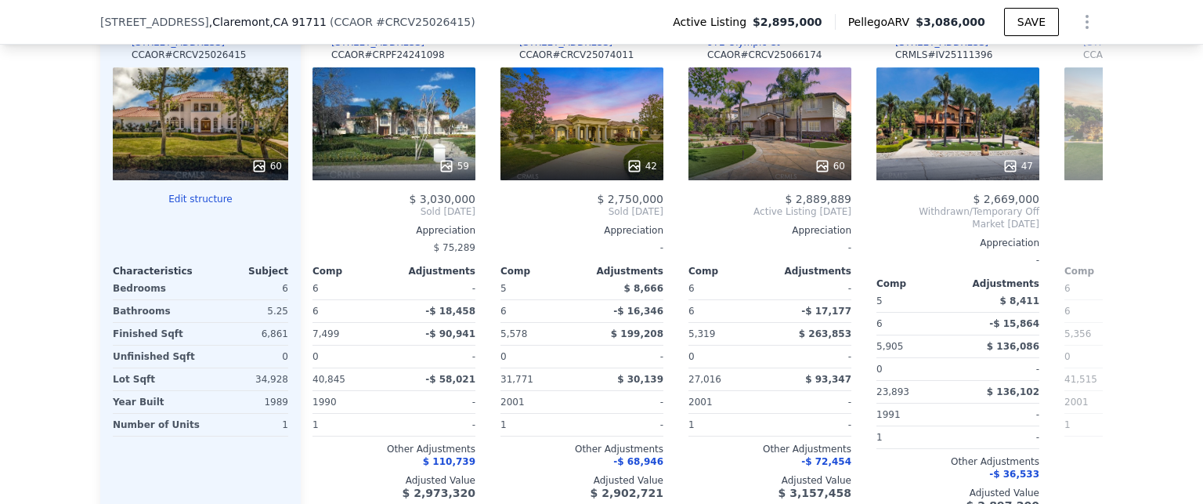
scroll to position [0, 376]
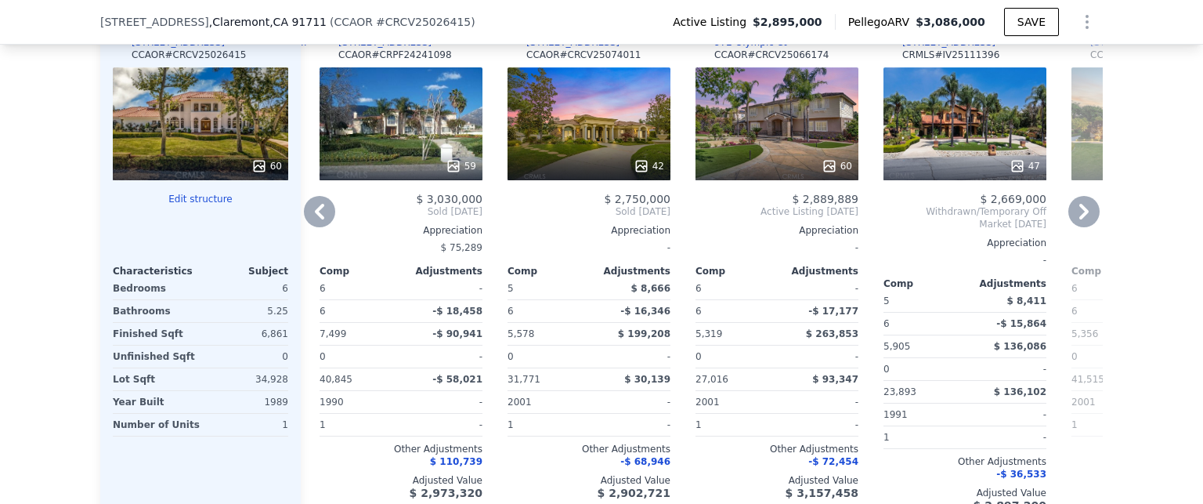
click at [1073, 219] on icon at bounding box center [1084, 211] width 31 height 31
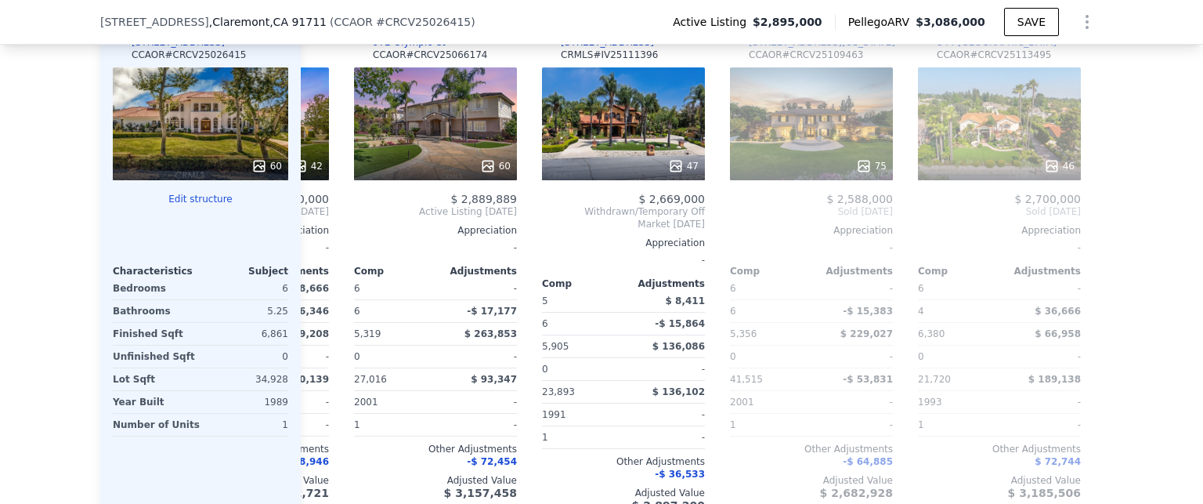
scroll to position [0, 752]
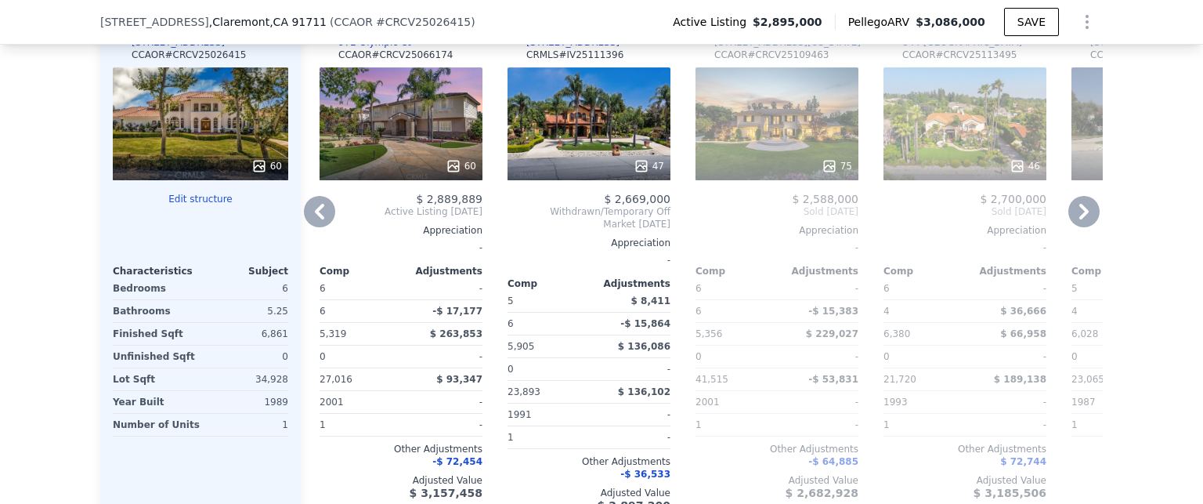
click at [315, 219] on icon at bounding box center [319, 212] width 9 height 16
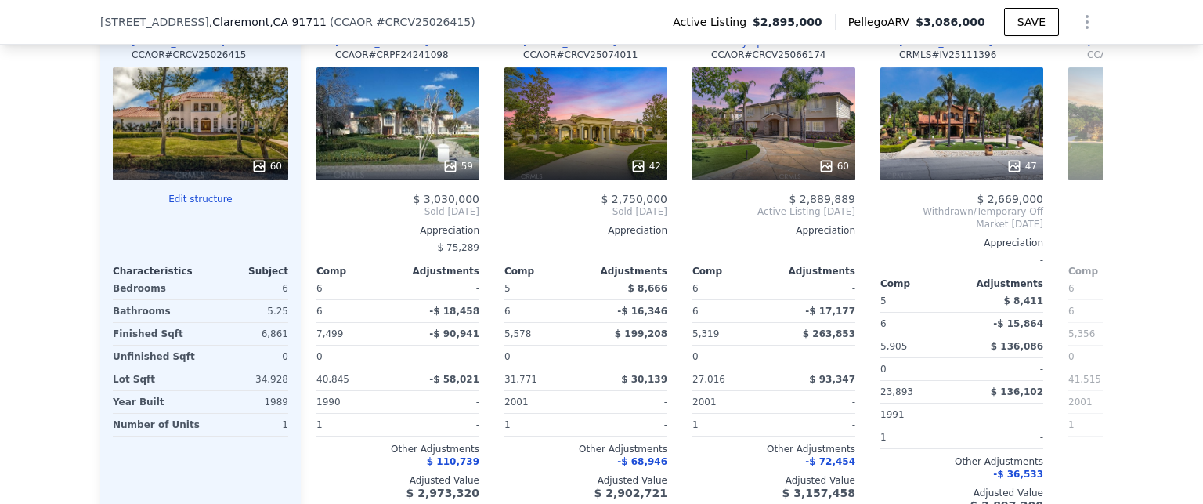
scroll to position [0, 376]
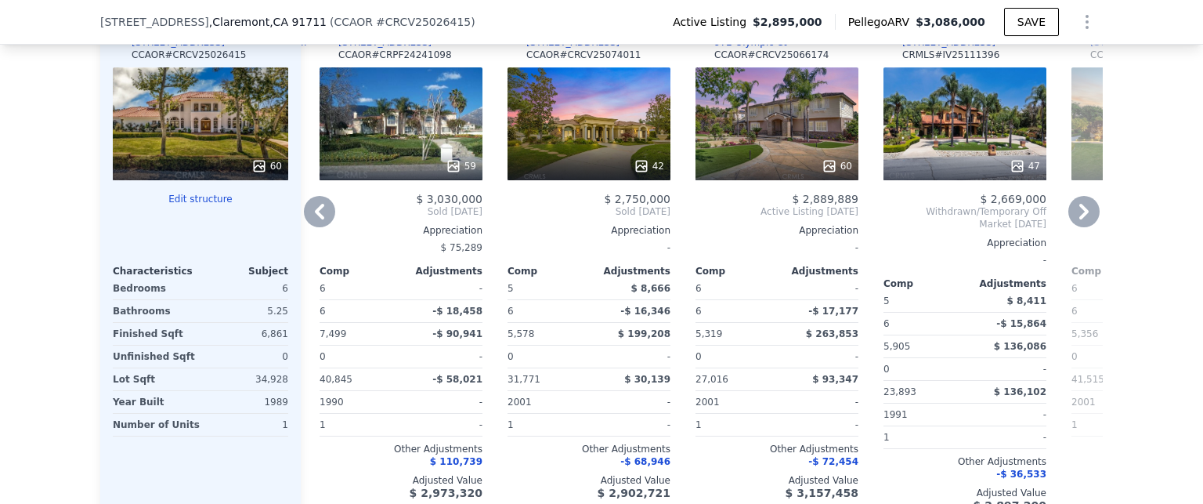
click at [1080, 219] on icon at bounding box center [1084, 212] width 9 height 16
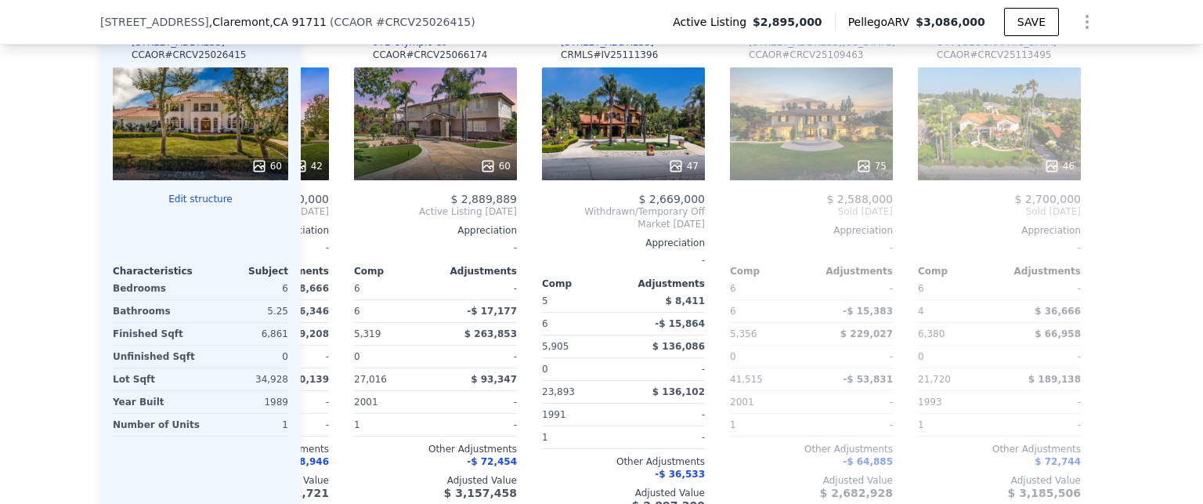
scroll to position [0, 752]
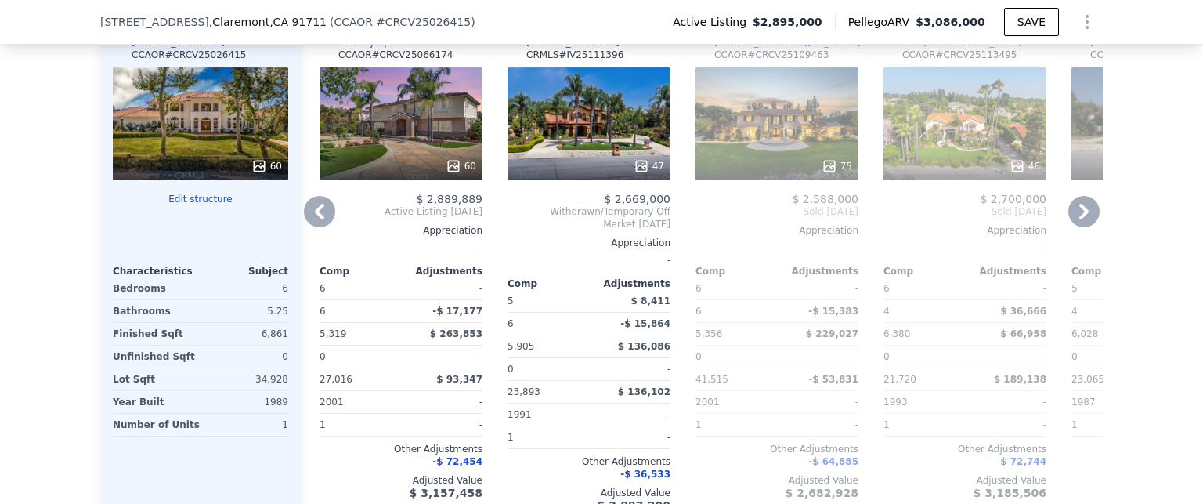
click at [1080, 219] on icon at bounding box center [1084, 212] width 9 height 16
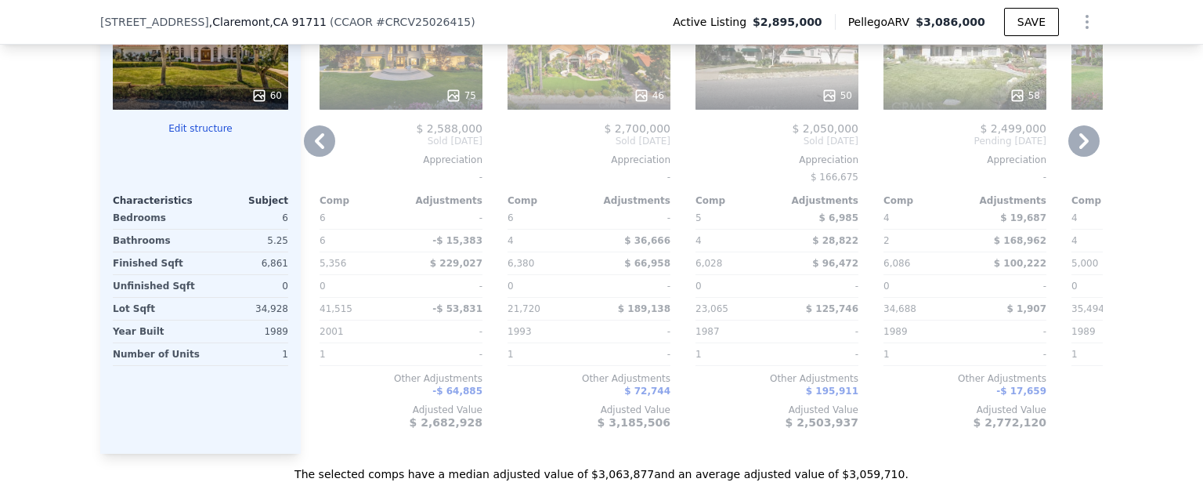
scroll to position [1718, 0]
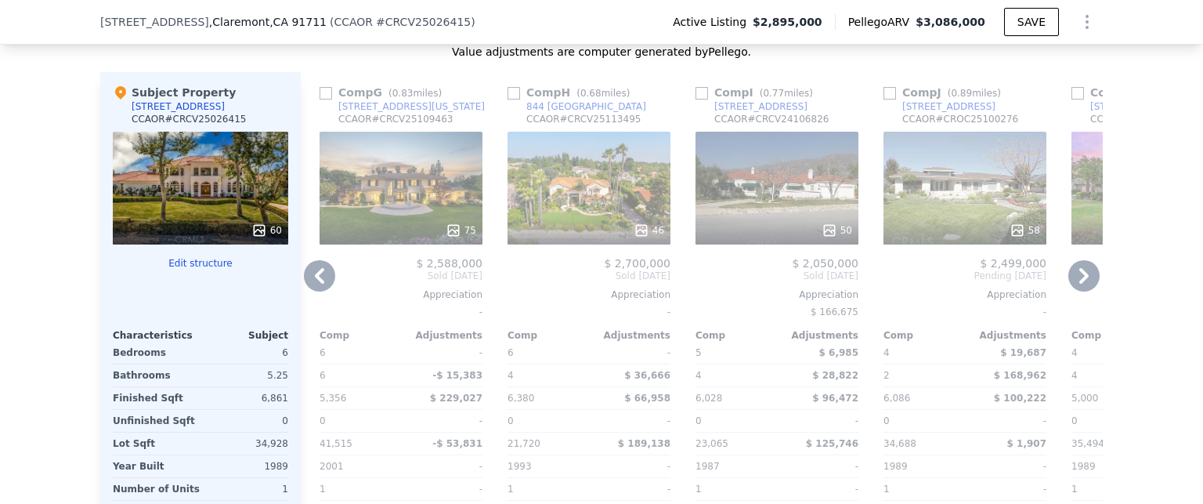
click at [318, 284] on icon at bounding box center [319, 275] width 31 height 31
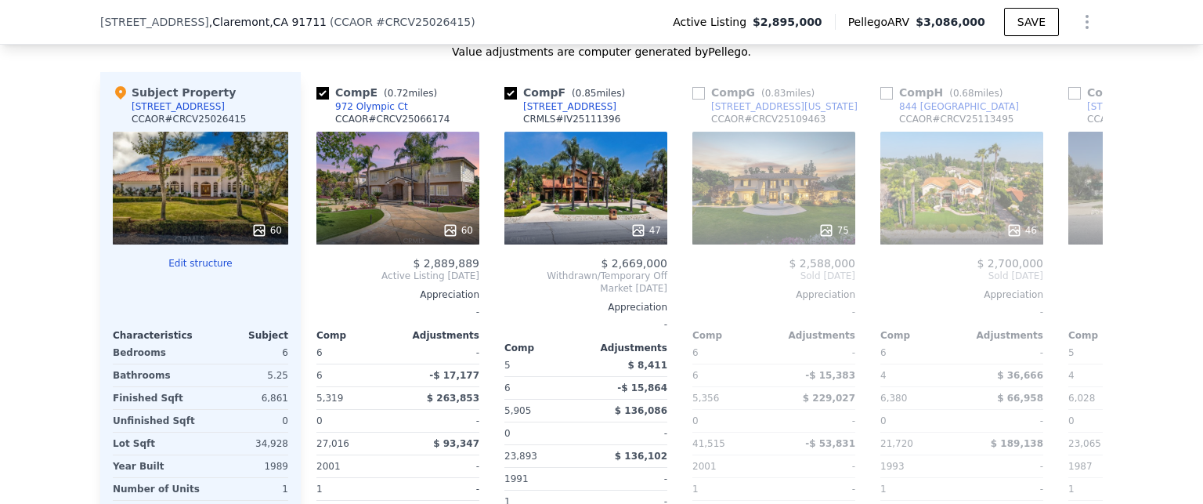
scroll to position [0, 752]
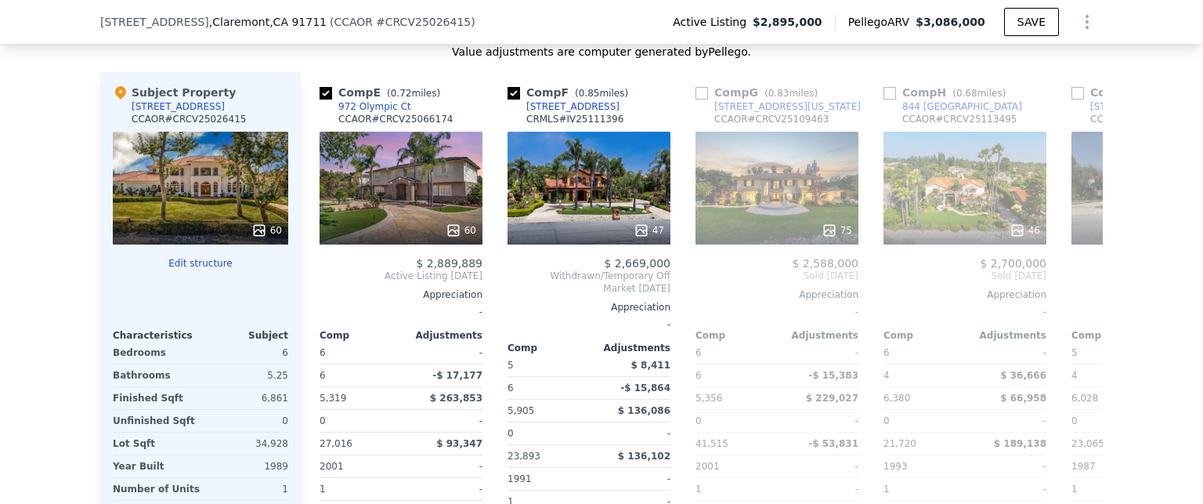
click at [320, 282] on span "Active Listing [DATE]" at bounding box center [401, 276] width 163 height 13
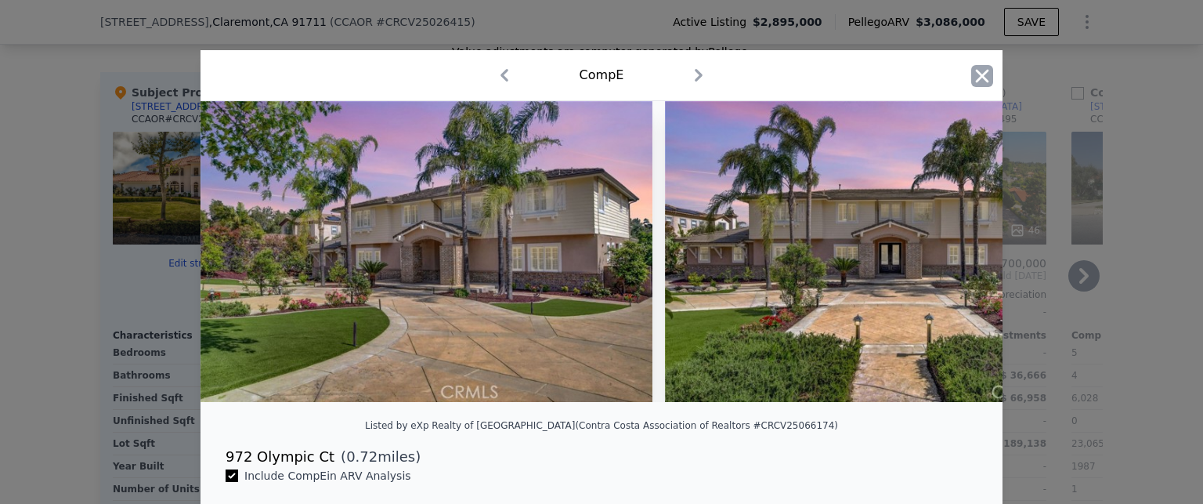
click at [978, 74] on icon "button" at bounding box center [982, 75] width 13 height 13
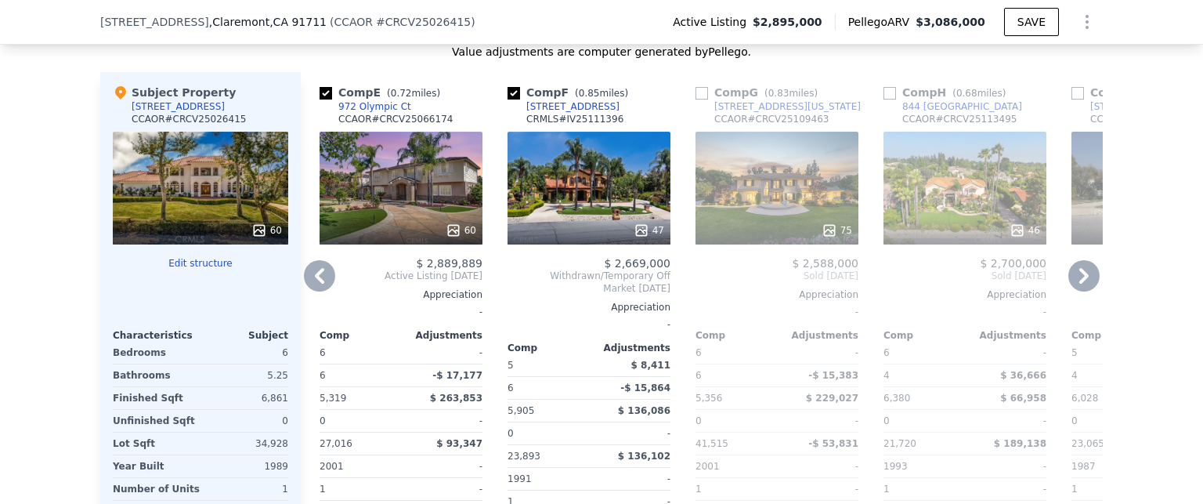
click at [316, 284] on icon at bounding box center [319, 275] width 31 height 31
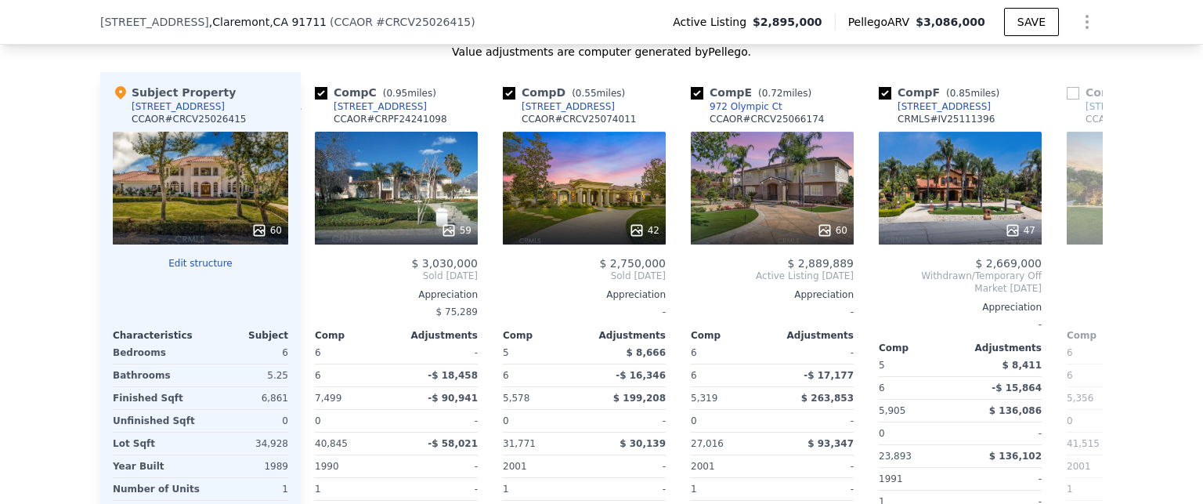
scroll to position [0, 376]
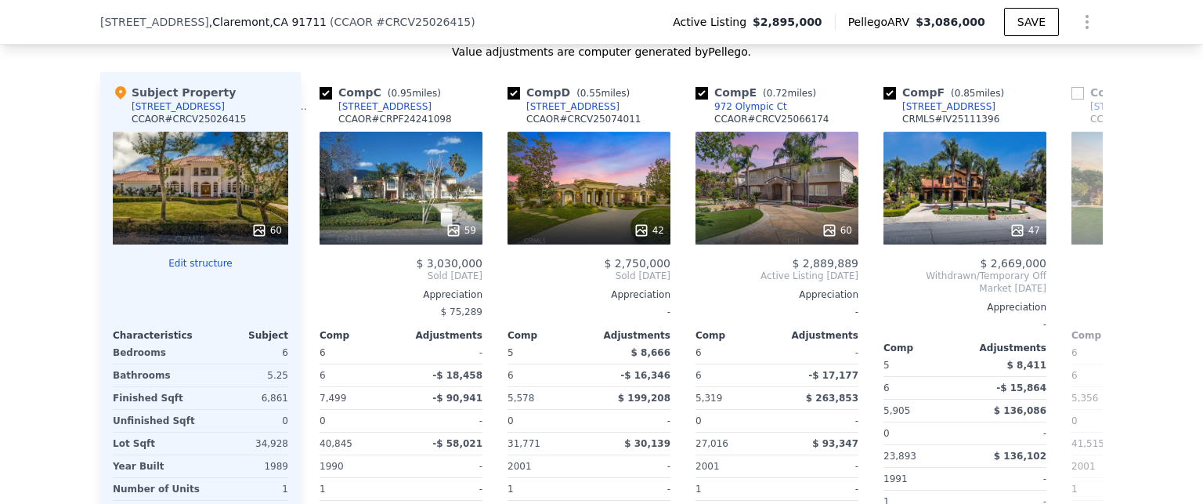
click at [316, 284] on div "Comp A ( 0.92 miles) [STREET_ADDRESS] CRMLS # WS24121384 73 $ 2,990,000 Sold [D…" at bounding box center [702, 330] width 802 height 516
click at [316, 284] on icon at bounding box center [319, 275] width 31 height 31
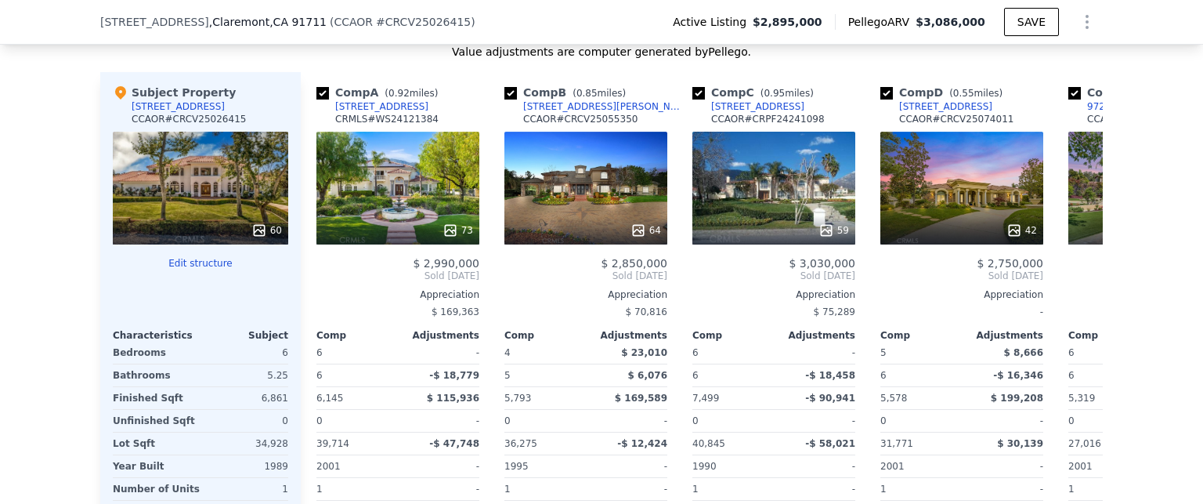
scroll to position [0, 0]
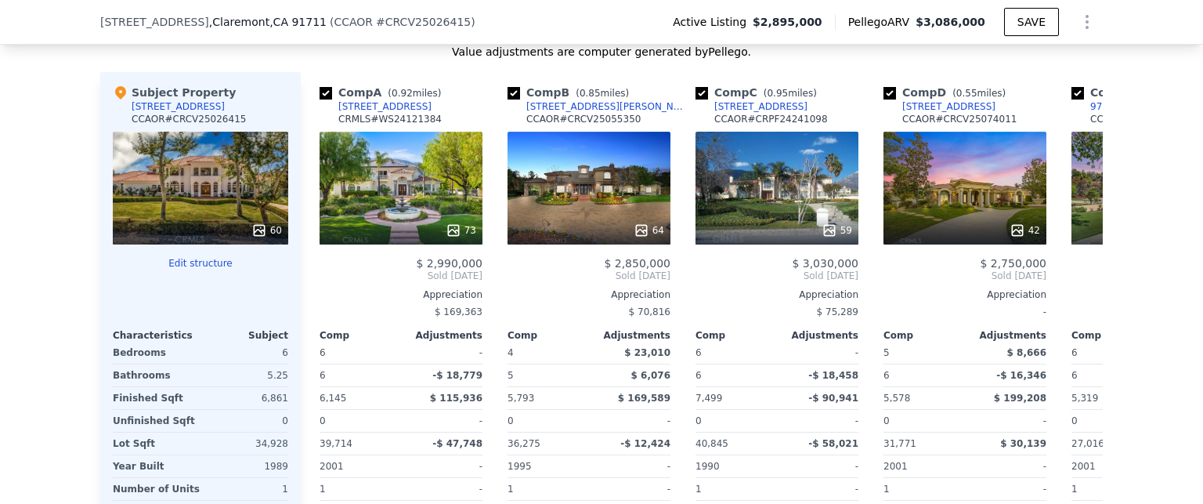
click at [320, 282] on span "Sold [DATE]" at bounding box center [401, 276] width 163 height 13
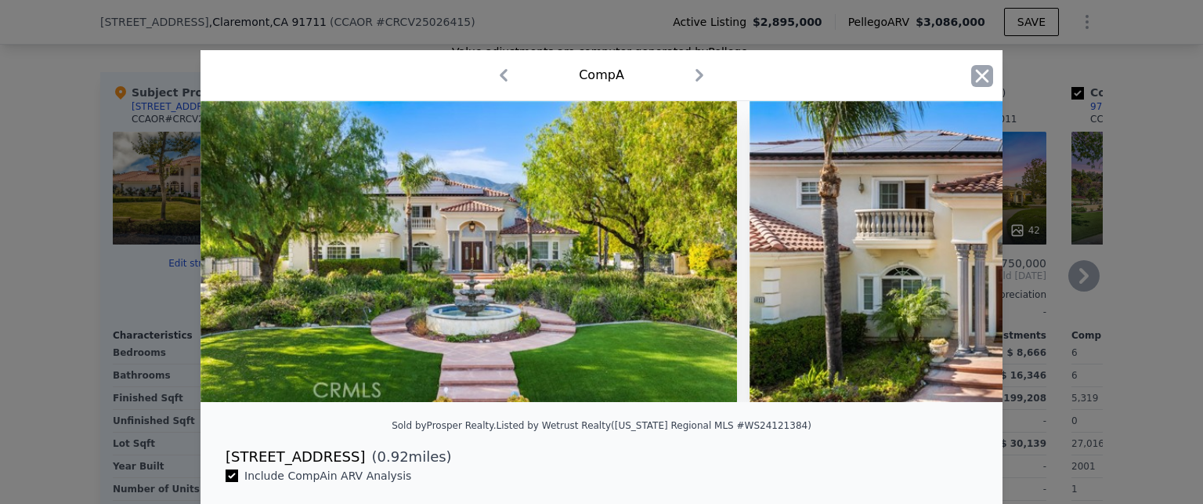
click at [976, 76] on icon "button" at bounding box center [982, 75] width 13 height 13
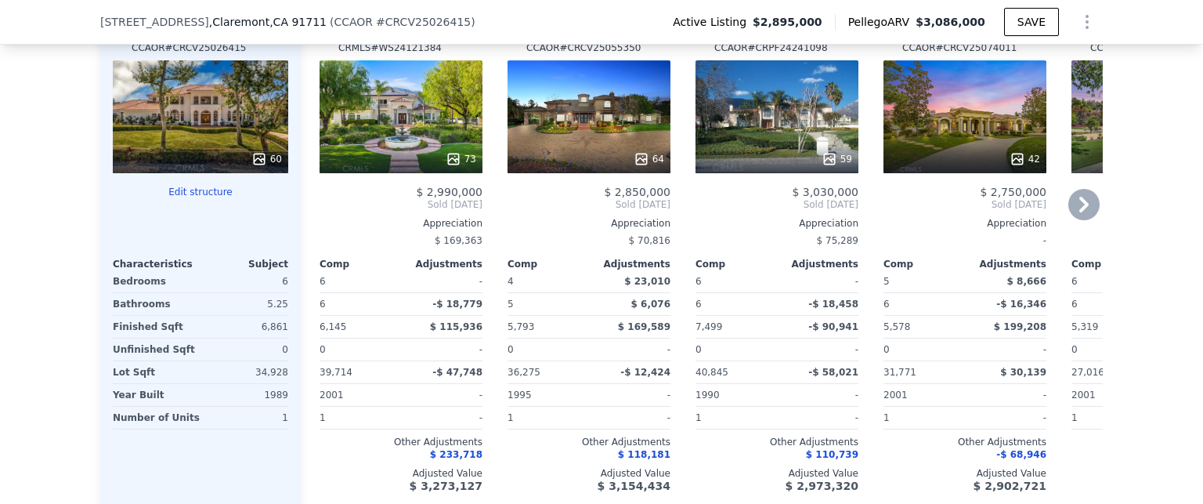
scroll to position [1782, 0]
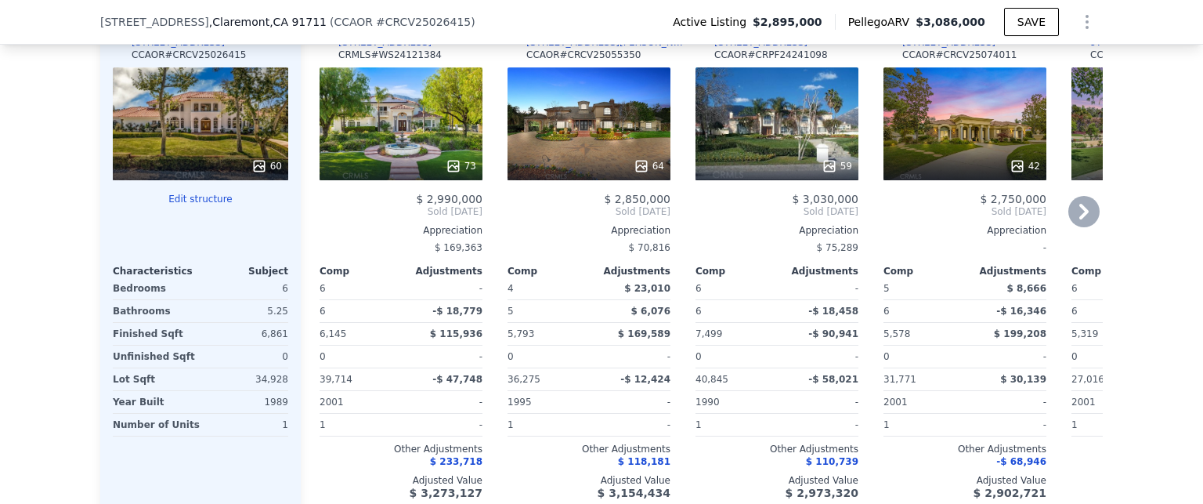
click at [1082, 219] on icon at bounding box center [1084, 212] width 9 height 16
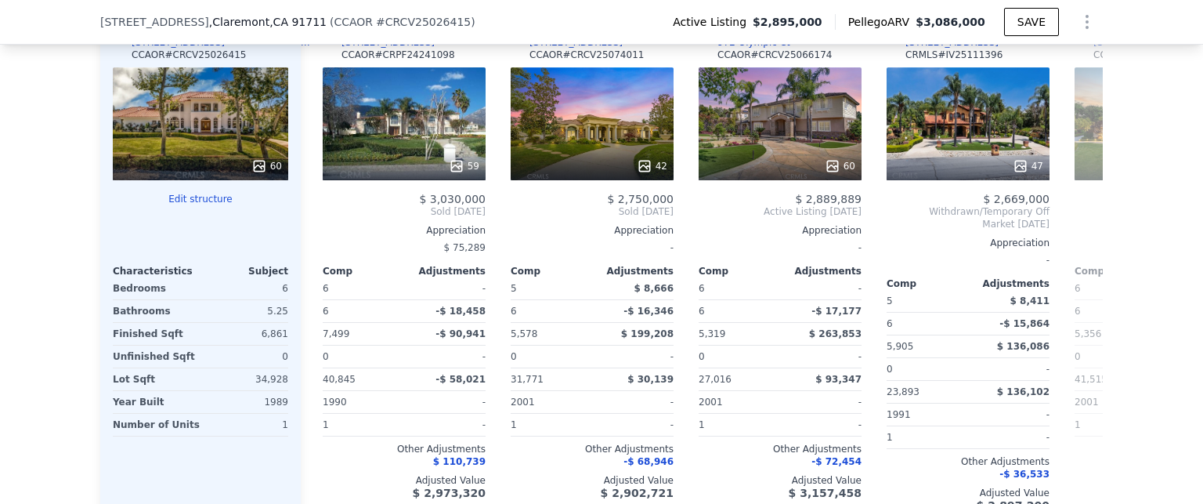
scroll to position [0, 376]
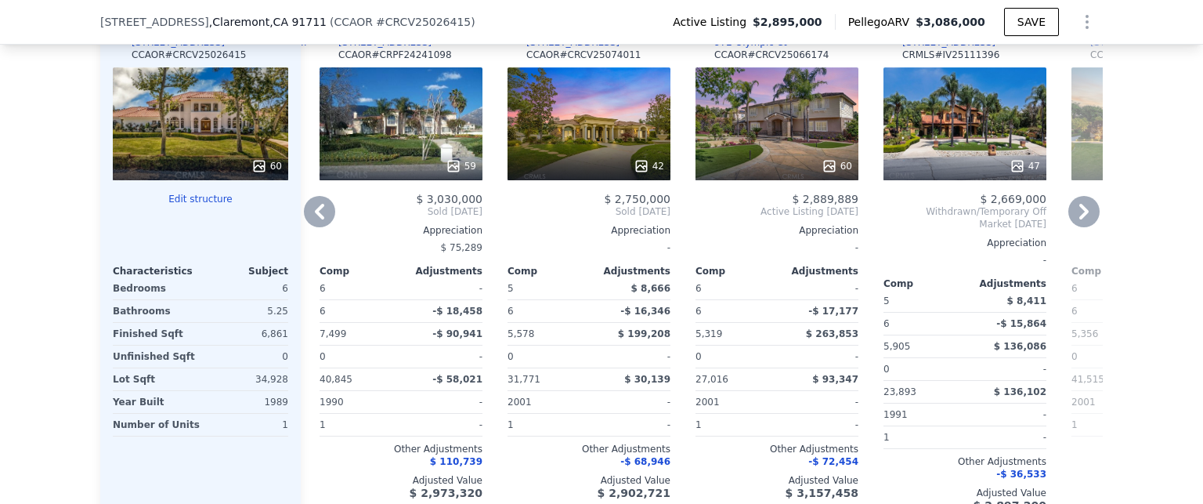
click at [1082, 219] on icon at bounding box center [1084, 212] width 9 height 16
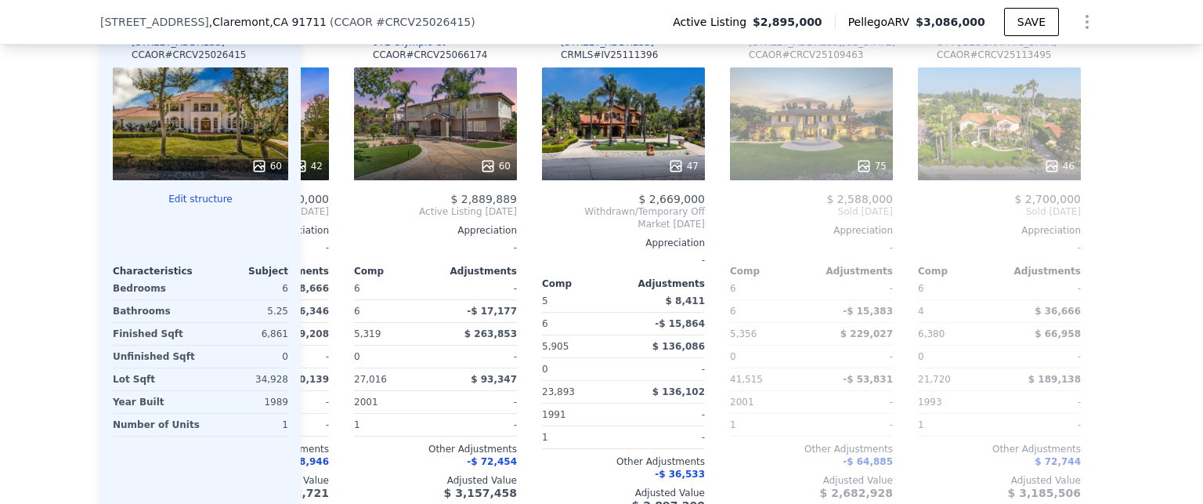
scroll to position [0, 752]
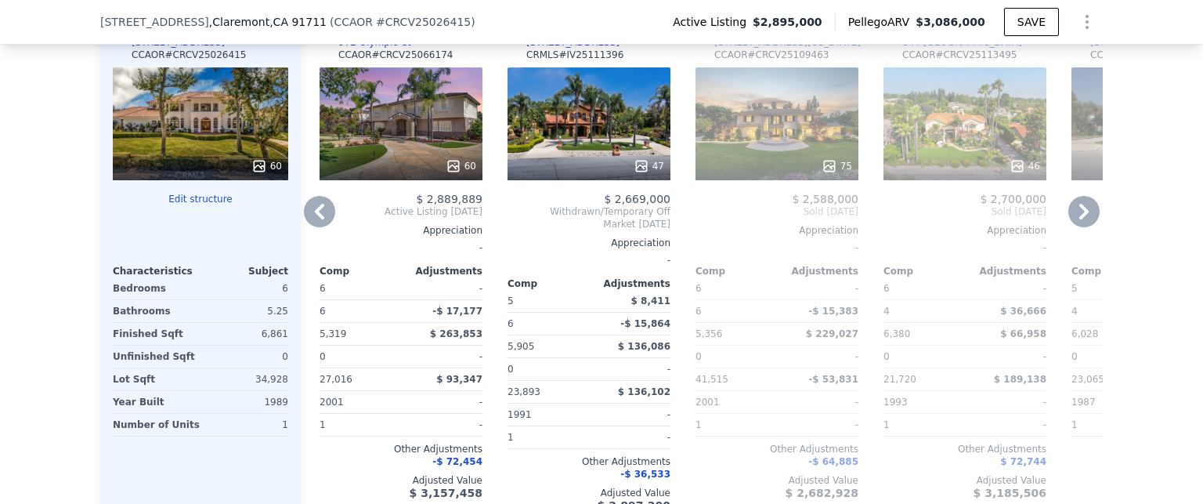
click at [1082, 219] on icon at bounding box center [1084, 212] width 9 height 16
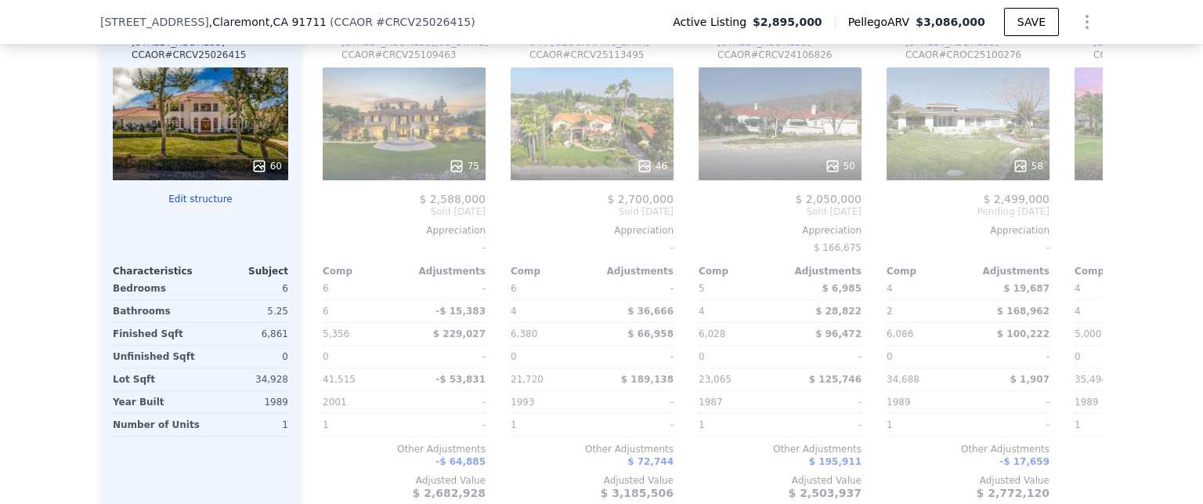
scroll to position [0, 1128]
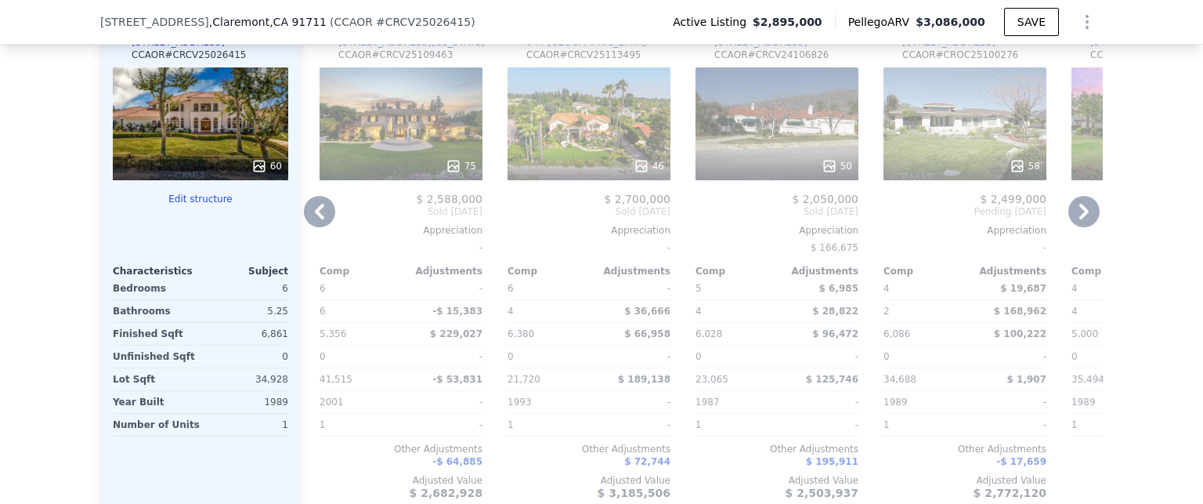
click at [256, 172] on icon at bounding box center [260, 166] width 16 height 16
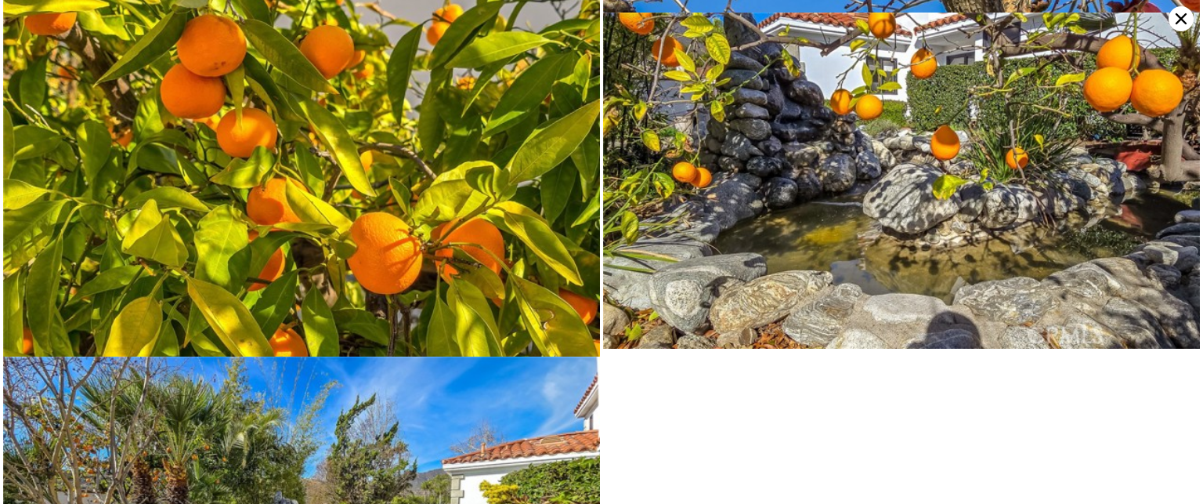
scroll to position [8976, 0]
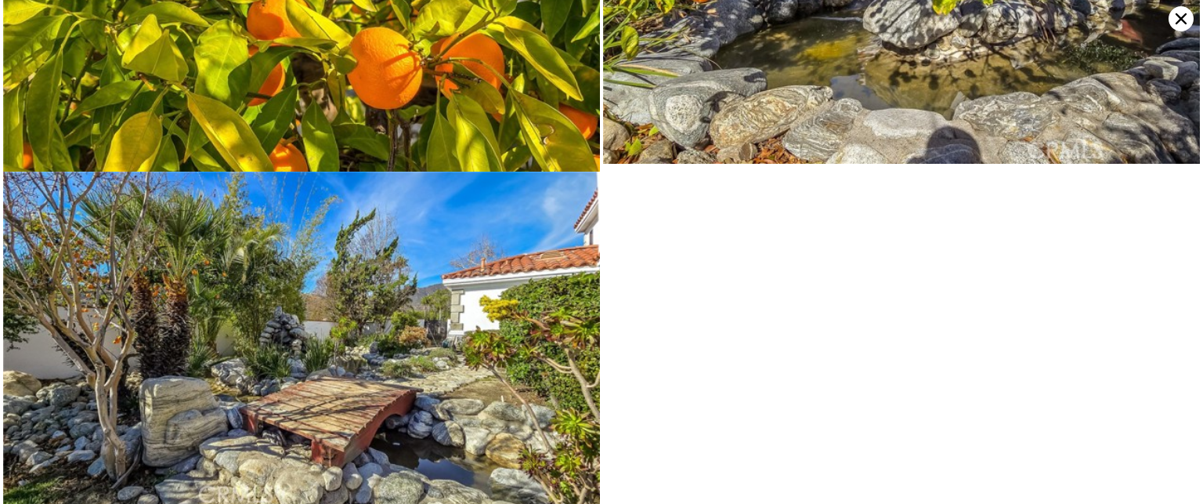
click at [1173, 20] on icon at bounding box center [1181, 18] width 25 height 25
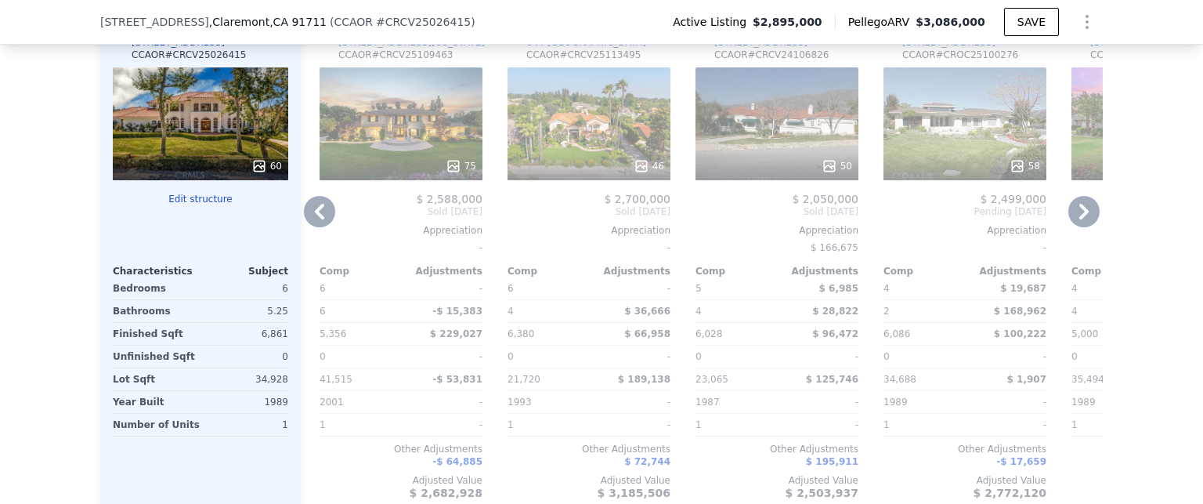
scroll to position [1704, 0]
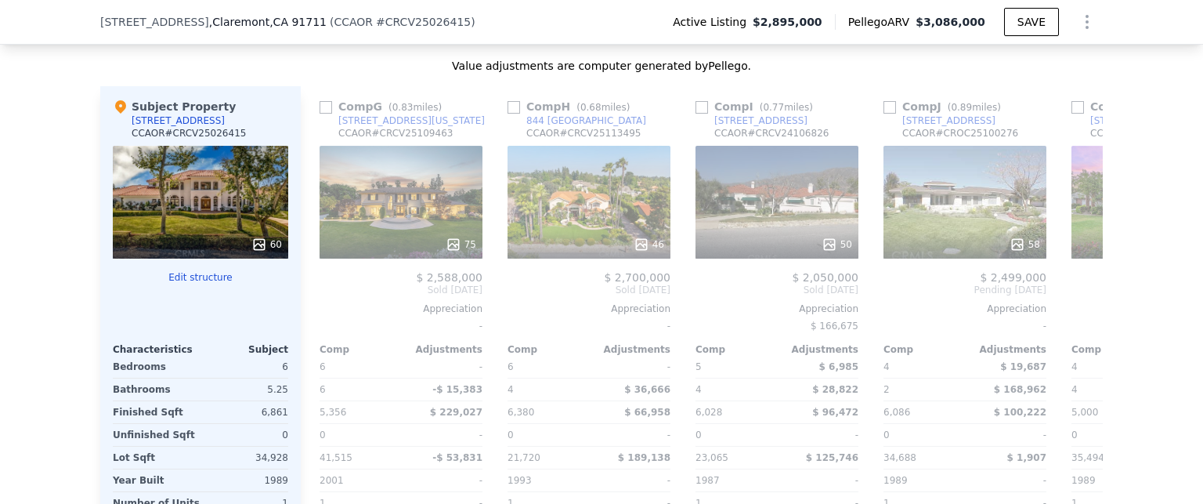
click at [383, 74] on div "Value adjustments are computer generated by Pellego ." at bounding box center [601, 66] width 1003 height 16
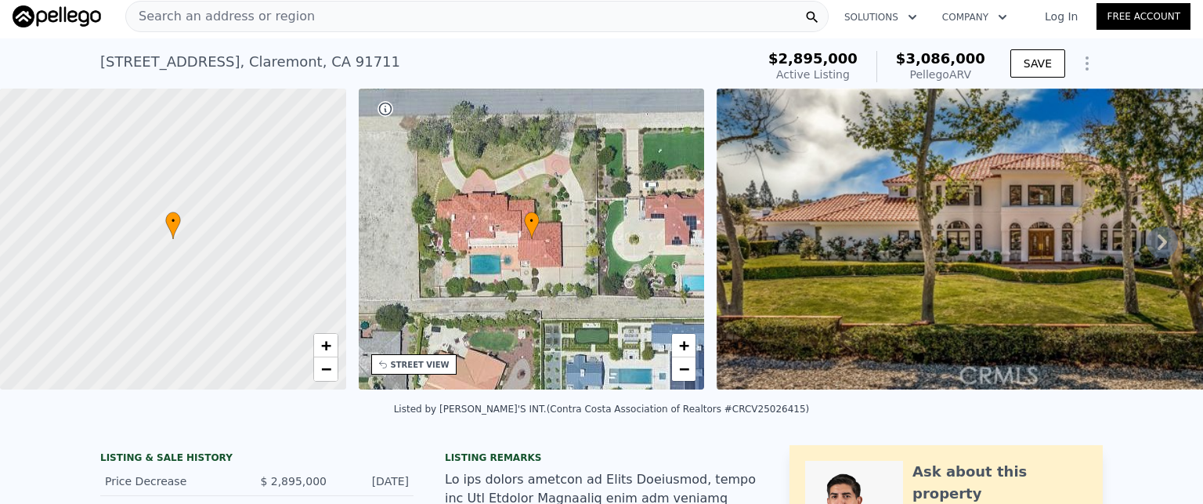
scroll to position [0, 0]
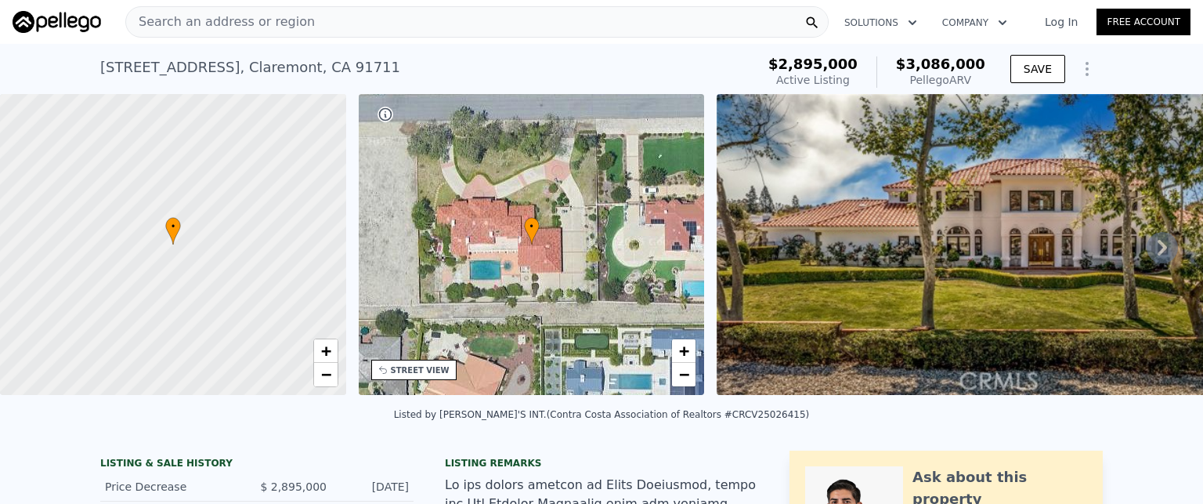
click at [1158, 255] on icon at bounding box center [1162, 248] width 9 height 16
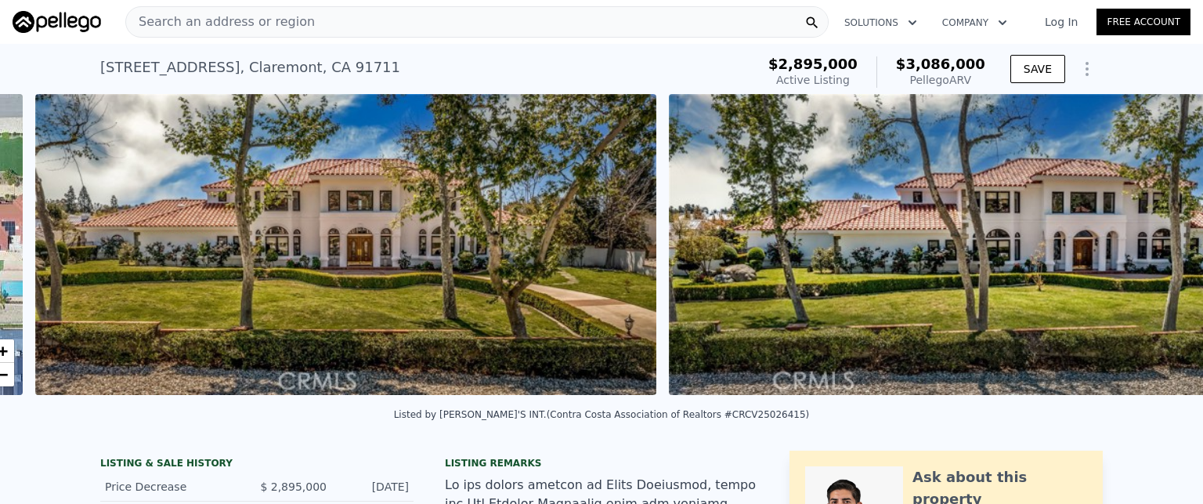
scroll to position [0, 717]
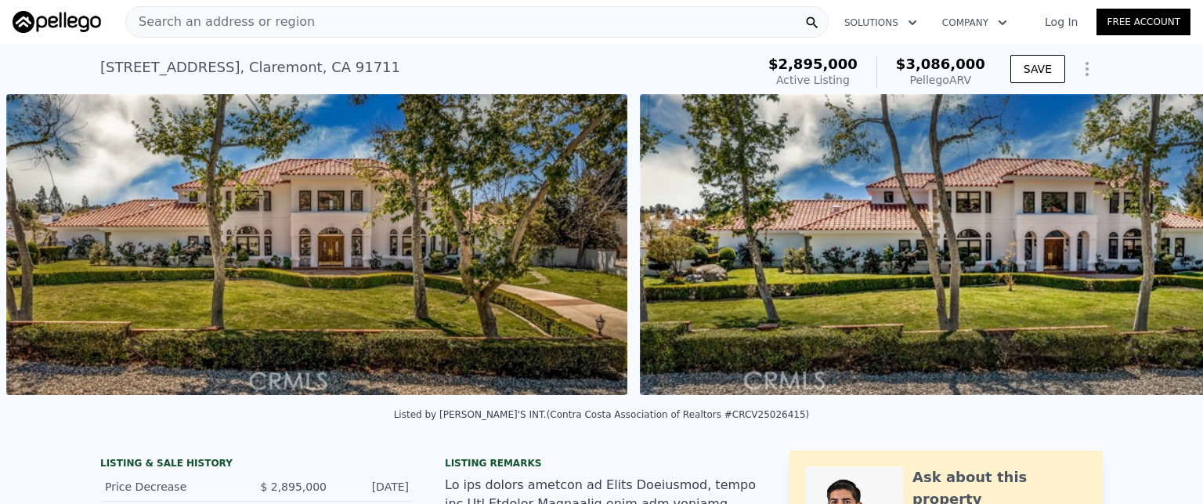
click at [1151, 255] on div "• + − • + − STREET VIEW Loading... SATELLITE VIEW" at bounding box center [601, 247] width 1203 height 306
click at [1158, 255] on icon at bounding box center [1162, 248] width 9 height 16
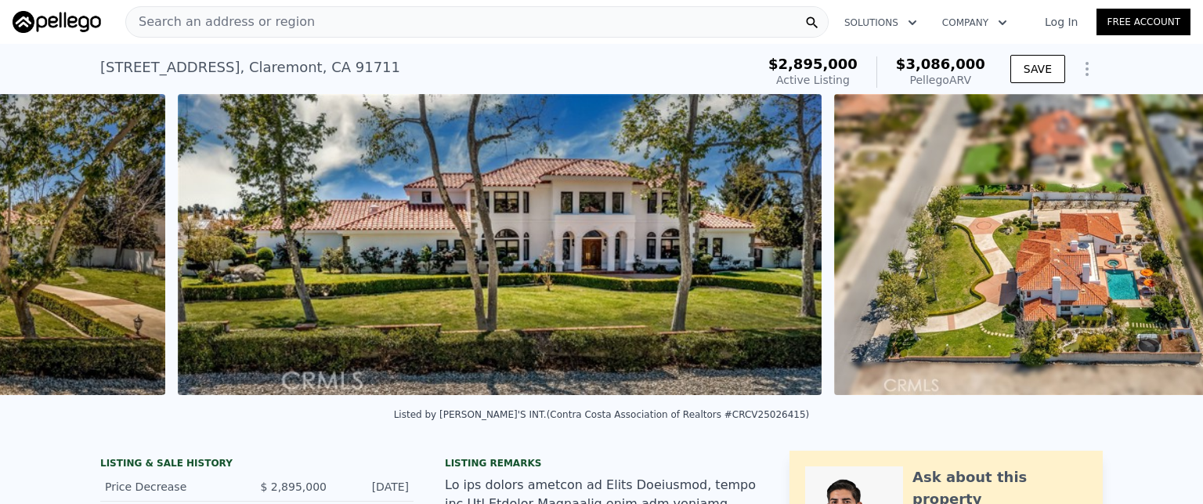
click at [1151, 255] on div "• + − • + − STREET VIEW Loading... SATELLITE VIEW" at bounding box center [601, 247] width 1203 height 306
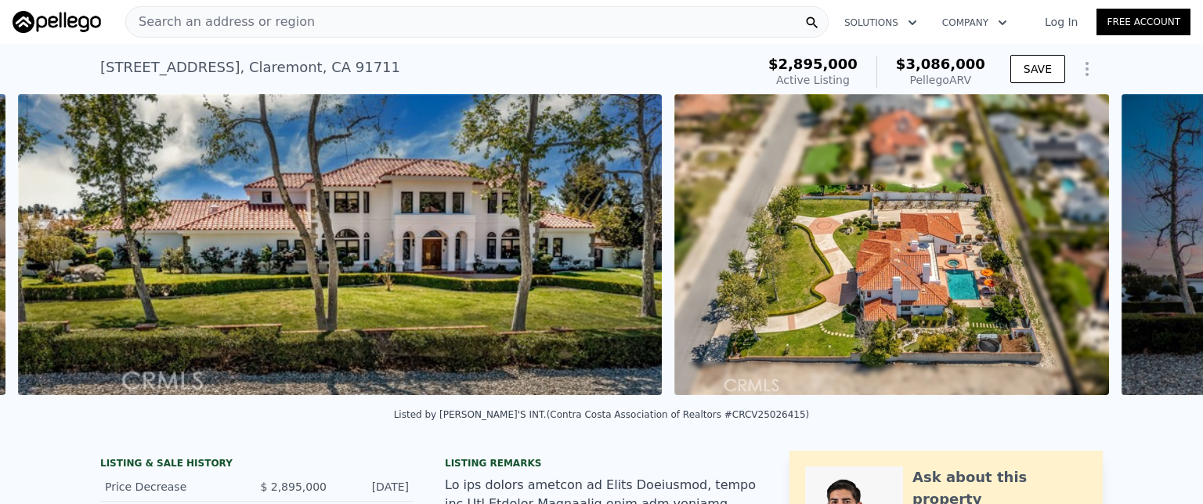
scroll to position [0, 1351]
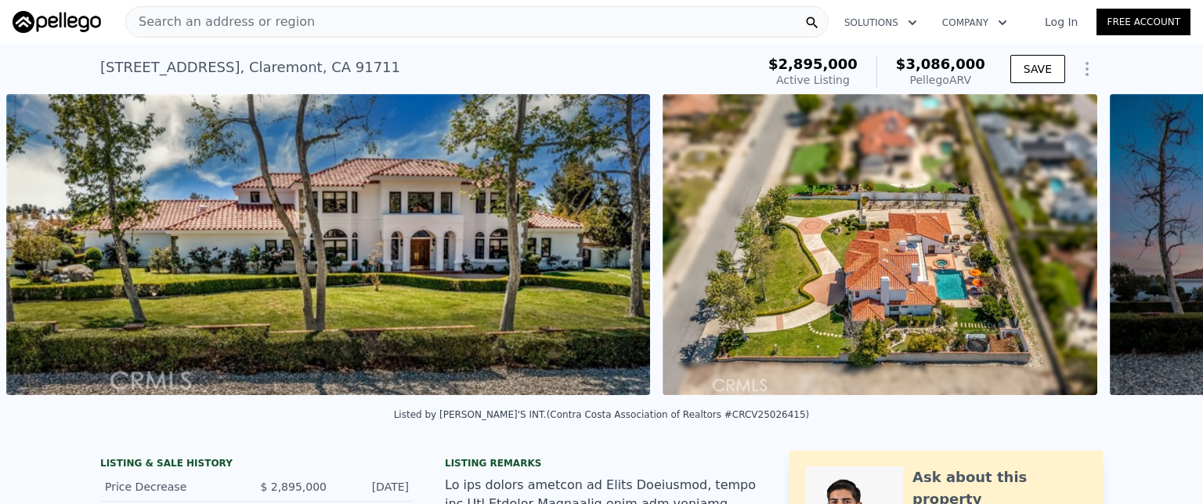
click at [1151, 255] on div "• + − • + − STREET VIEW Loading... SATELLITE VIEW" at bounding box center [601, 247] width 1203 height 306
click at [1158, 255] on icon at bounding box center [1162, 248] width 9 height 16
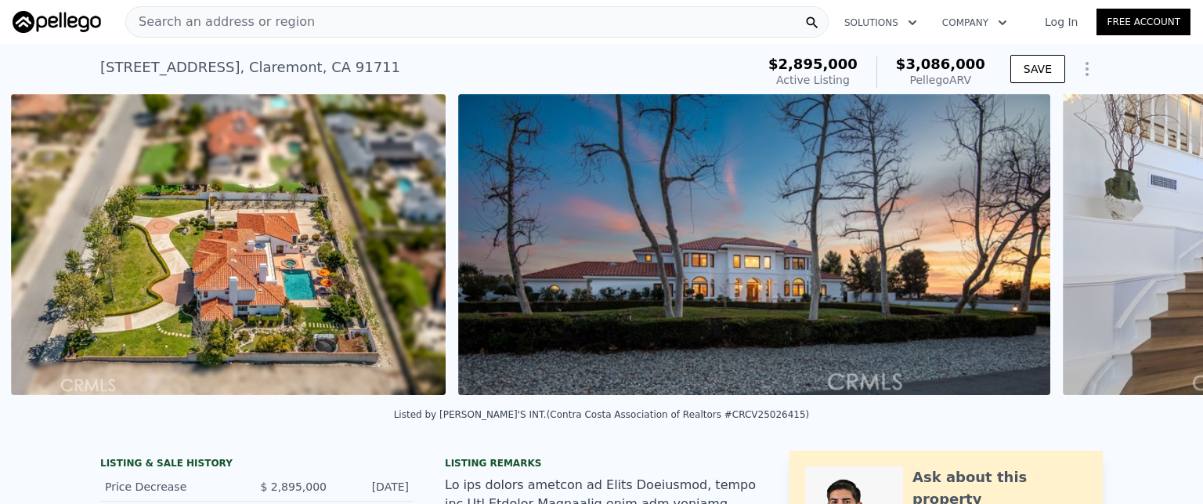
scroll to position [0, 2007]
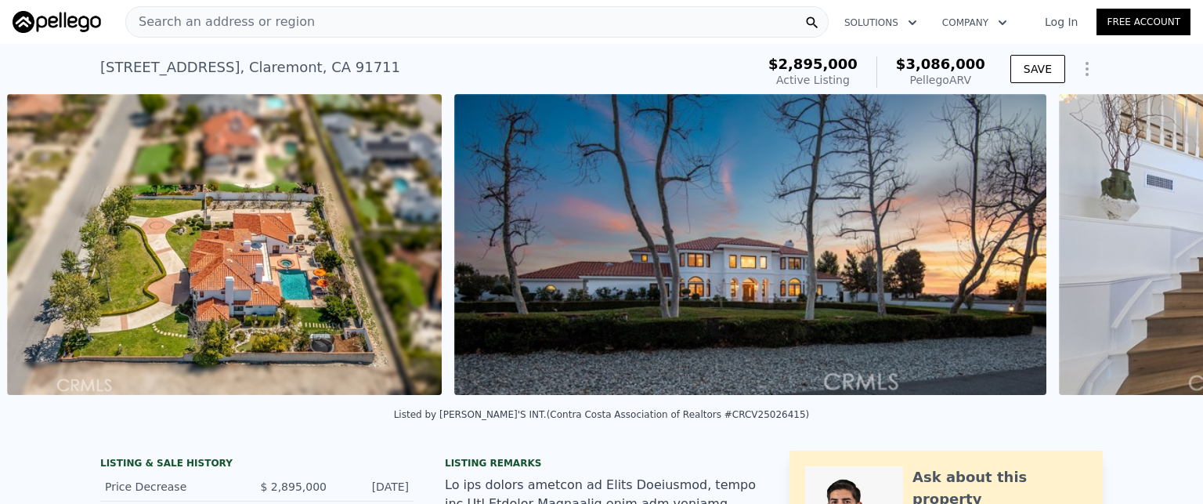
click at [1151, 255] on div "• + − • + − STREET VIEW Loading... SATELLITE VIEW" at bounding box center [601, 247] width 1203 height 306
click at [1158, 255] on icon at bounding box center [1162, 248] width 9 height 16
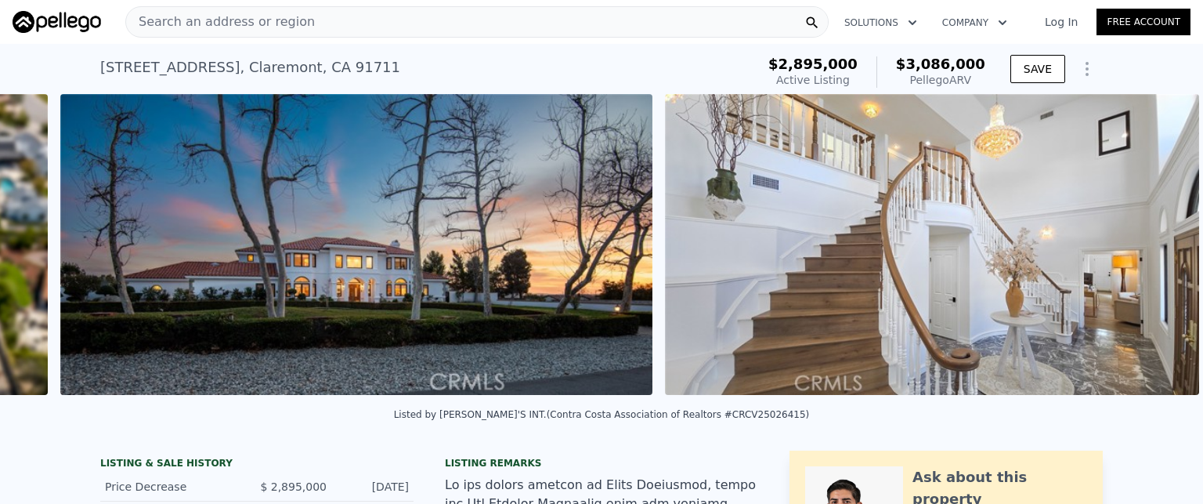
scroll to position [0, 2454]
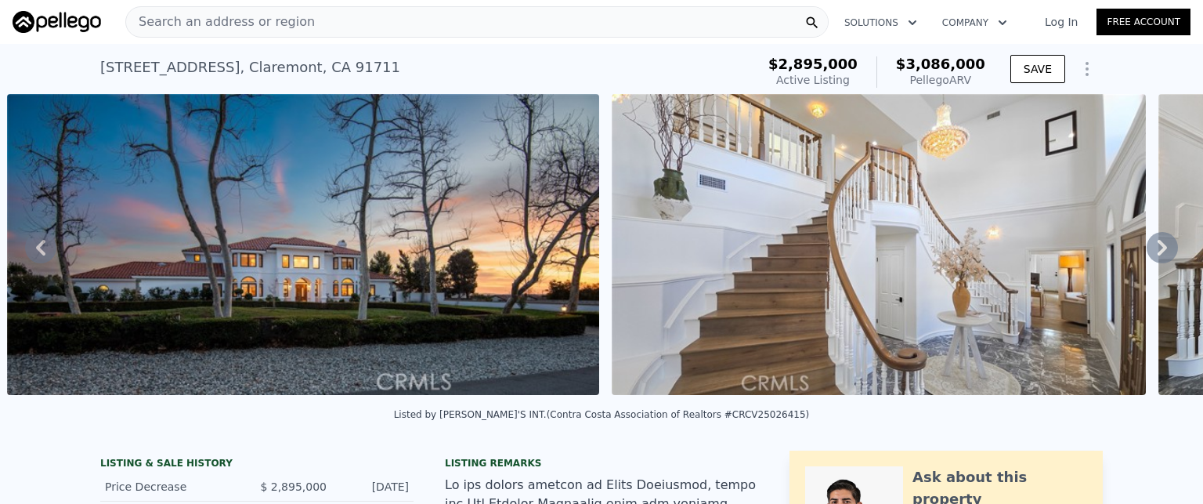
click at [81, 22] on img at bounding box center [57, 22] width 89 height 22
